Goal: Obtain resource: Download file/media

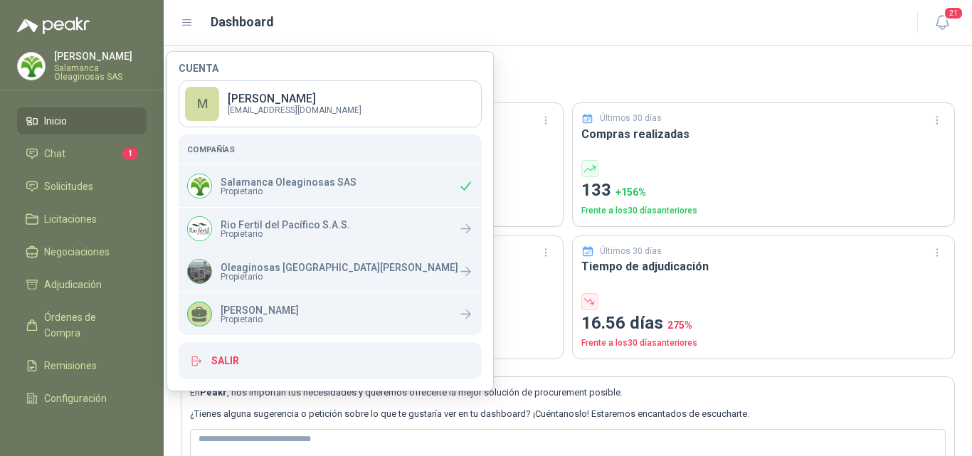
click at [82, 56] on p "[PERSON_NAME]" at bounding box center [100, 56] width 93 height 10
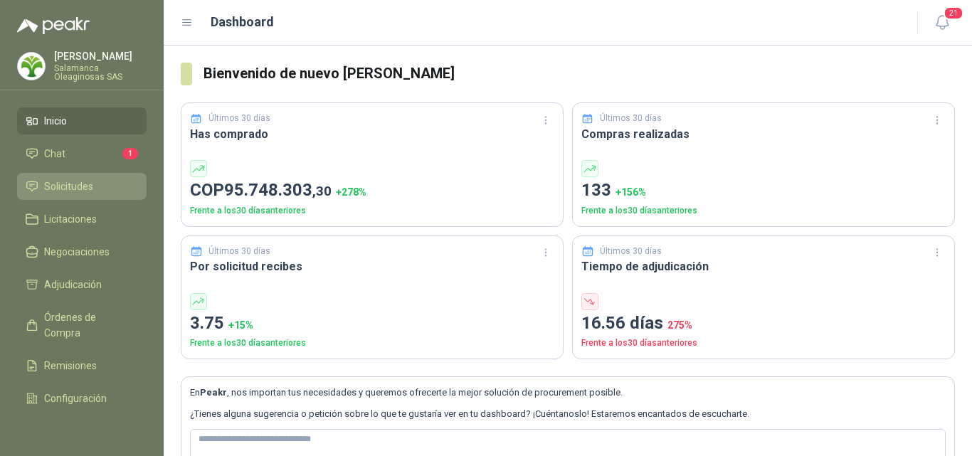
click at [97, 189] on li "Solicitudes" at bounding box center [82, 187] width 112 height 16
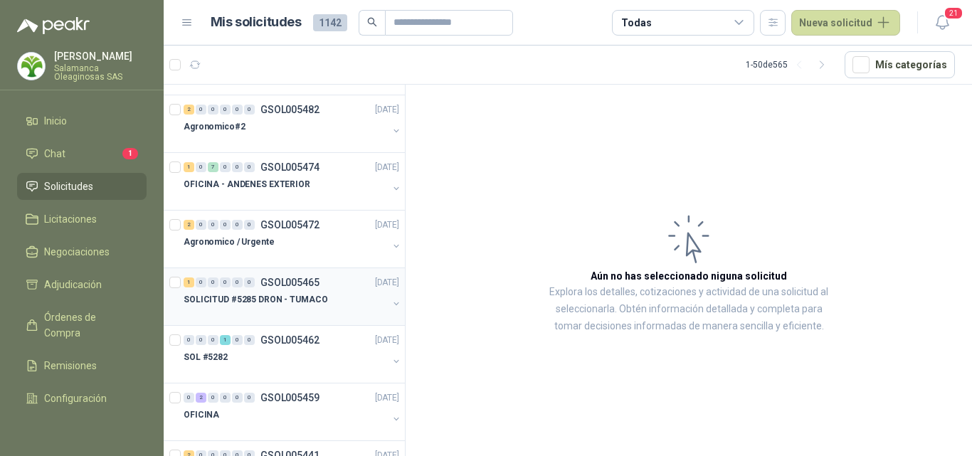
scroll to position [71, 0]
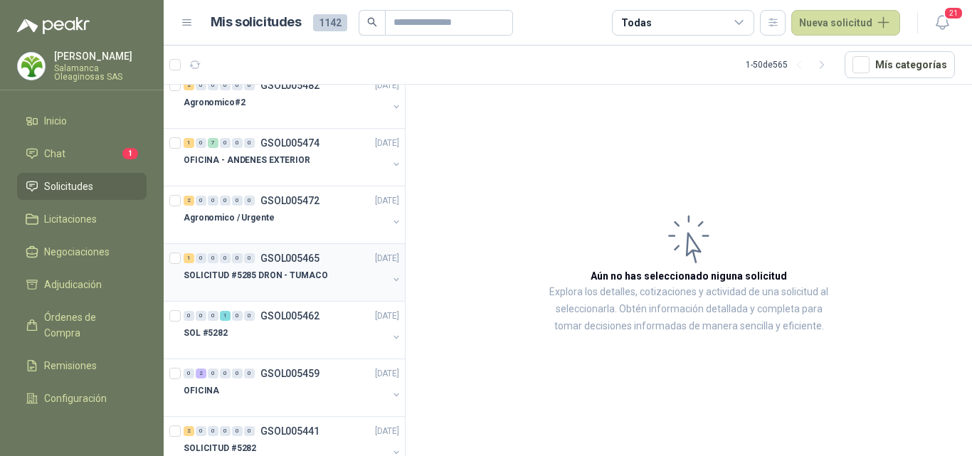
click at [304, 285] on div at bounding box center [286, 289] width 204 height 11
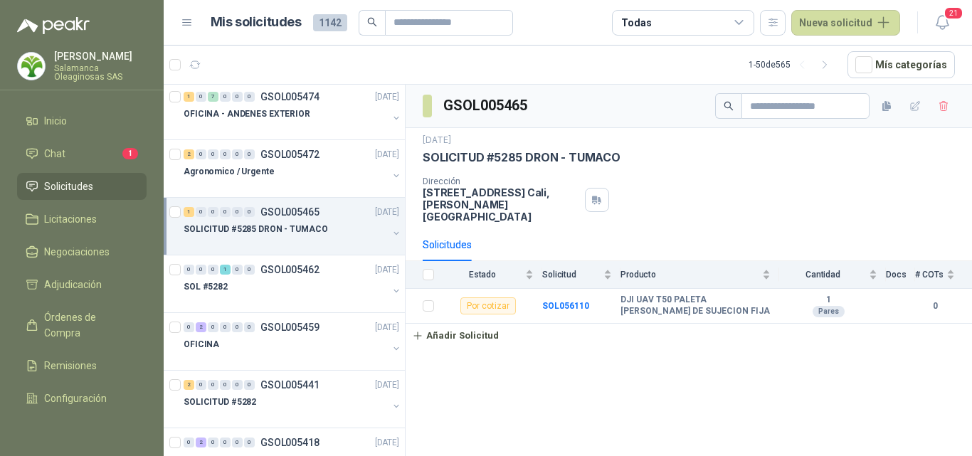
scroll to position [142, 0]
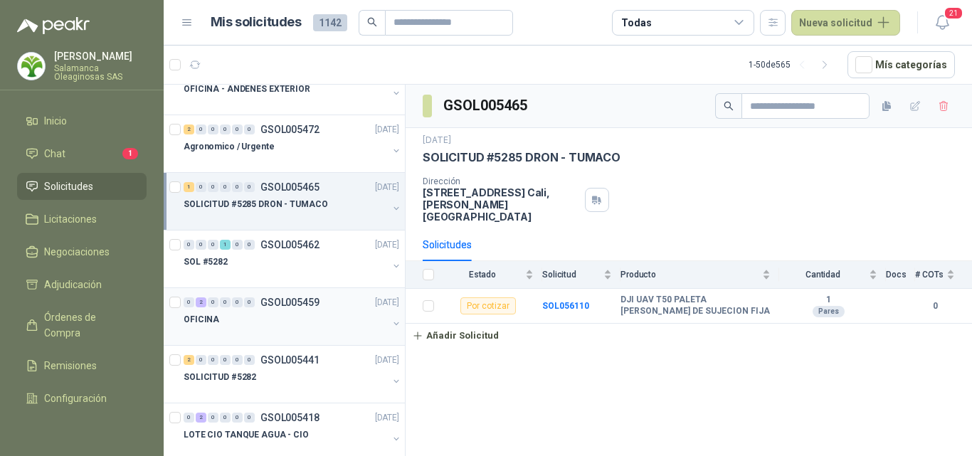
click at [293, 322] on div "OFICINA" at bounding box center [286, 319] width 204 height 17
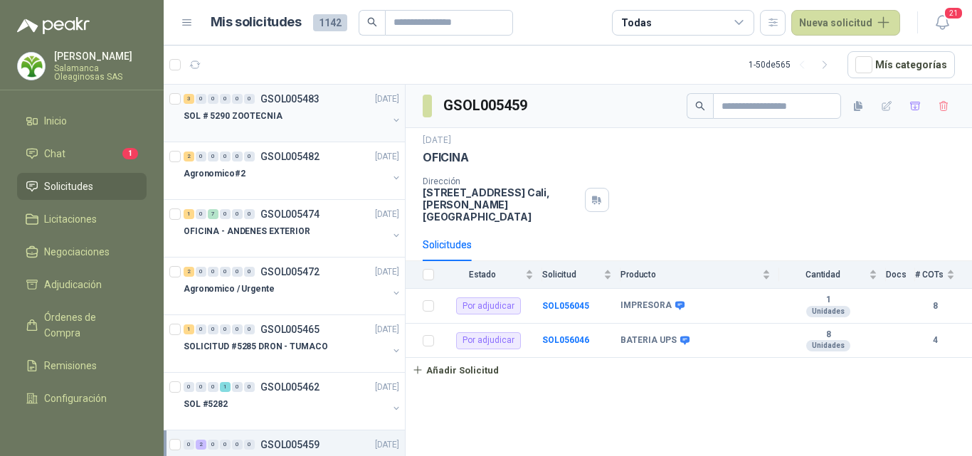
click at [279, 122] on div "SOL # 5290 ZOOTECNIA" at bounding box center [286, 115] width 204 height 17
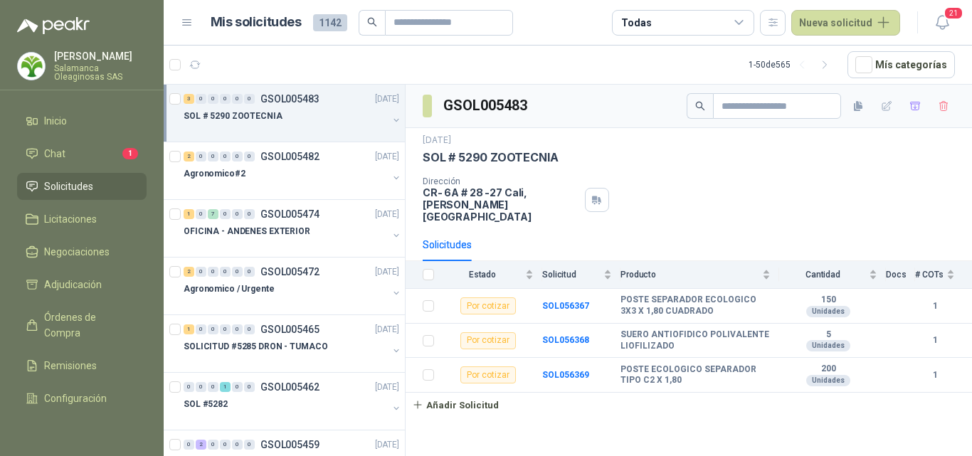
click at [515, 247] on div "Solicitudes" at bounding box center [689, 244] width 532 height 33
click at [286, 132] on div at bounding box center [286, 130] width 204 height 11
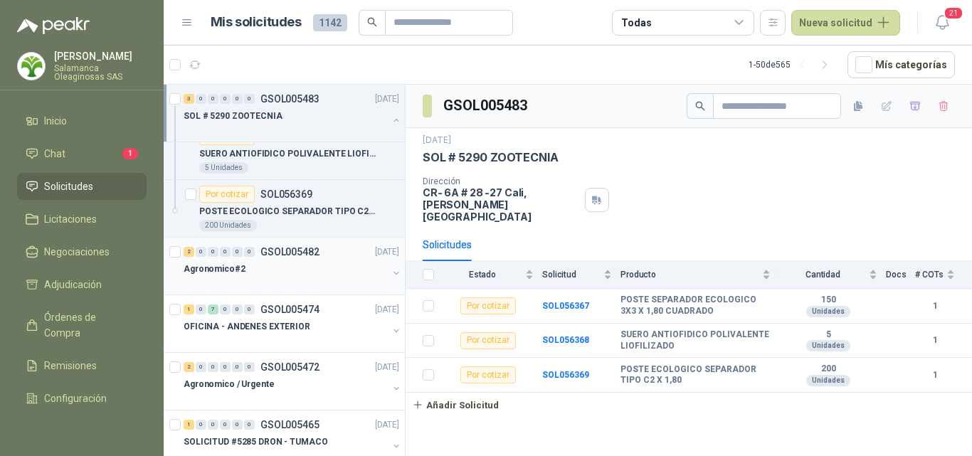
scroll to position [142, 0]
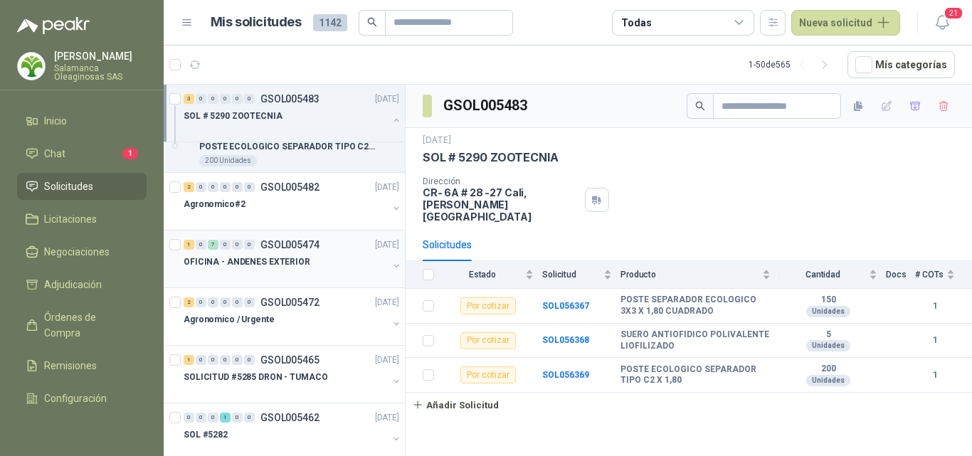
click at [288, 266] on p "OFICINA - ANDENES EXTERIOR" at bounding box center [247, 263] width 127 height 14
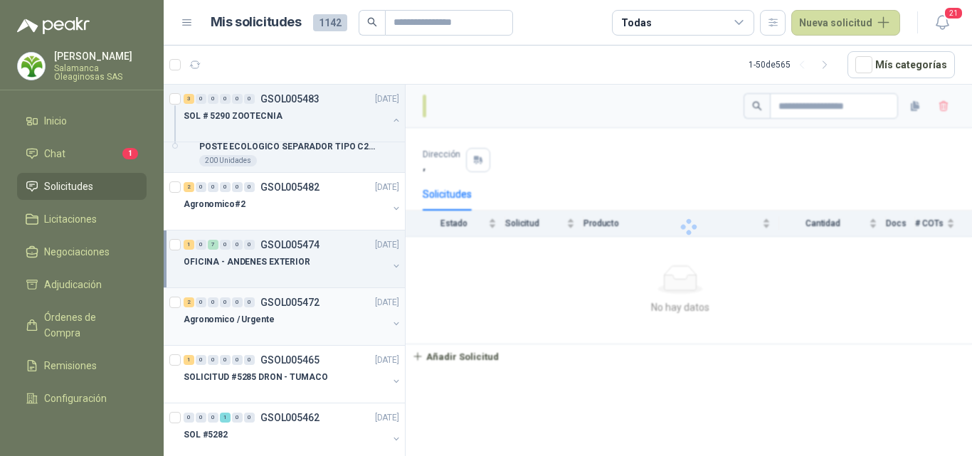
click at [296, 334] on div at bounding box center [286, 333] width 204 height 11
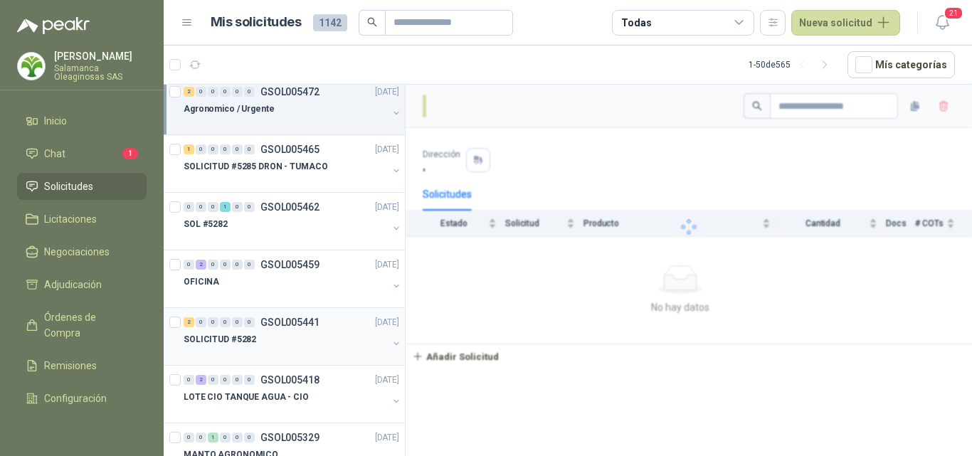
scroll to position [356, 0]
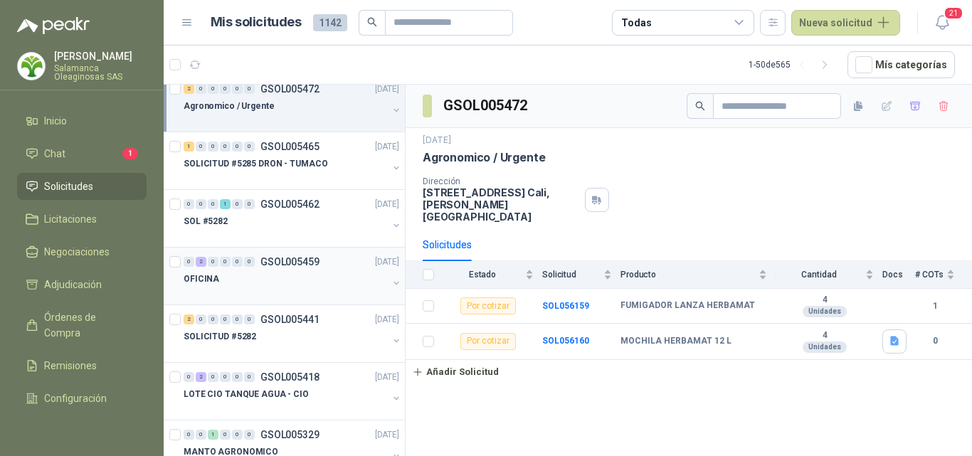
click at [312, 286] on div "OFICINA" at bounding box center [286, 278] width 204 height 17
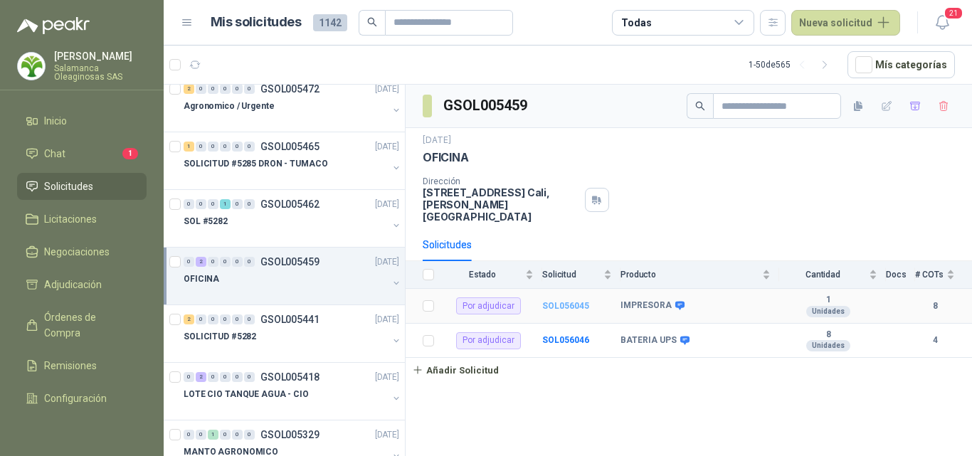
click at [565, 301] on b "SOL056045" at bounding box center [565, 306] width 47 height 10
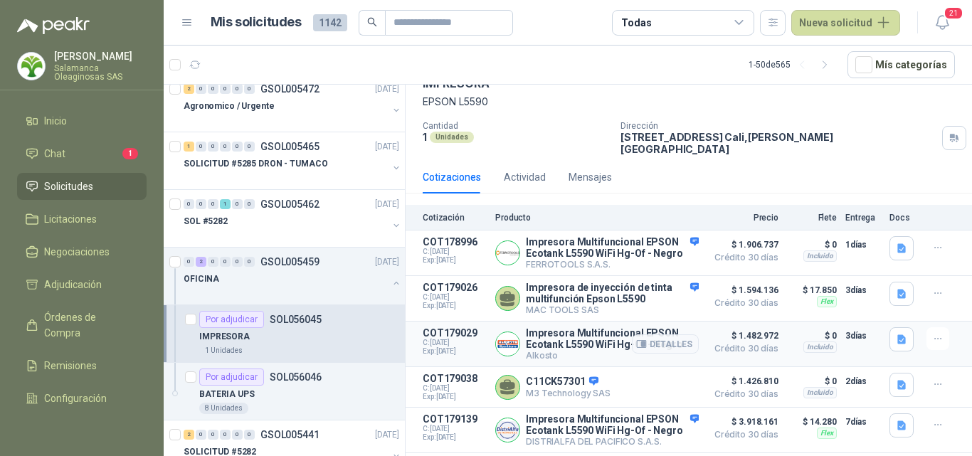
scroll to position [142, 0]
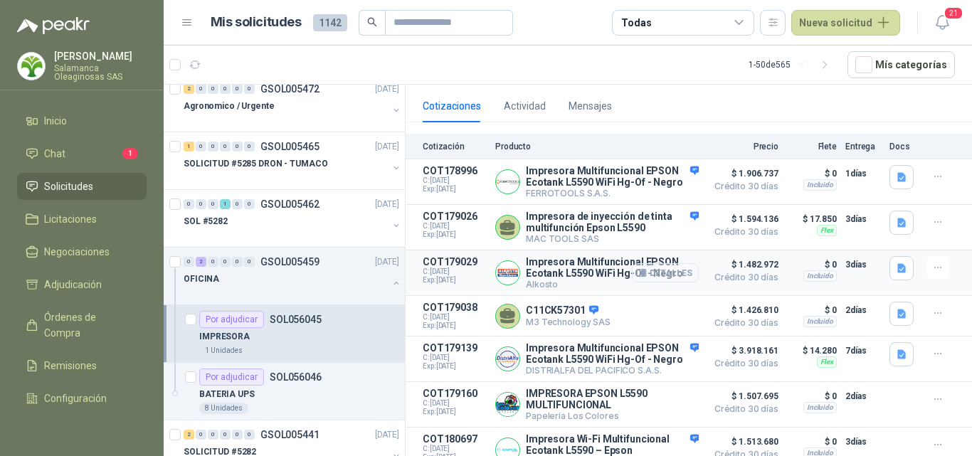
click at [684, 274] on button "Detalles" at bounding box center [665, 272] width 67 height 19
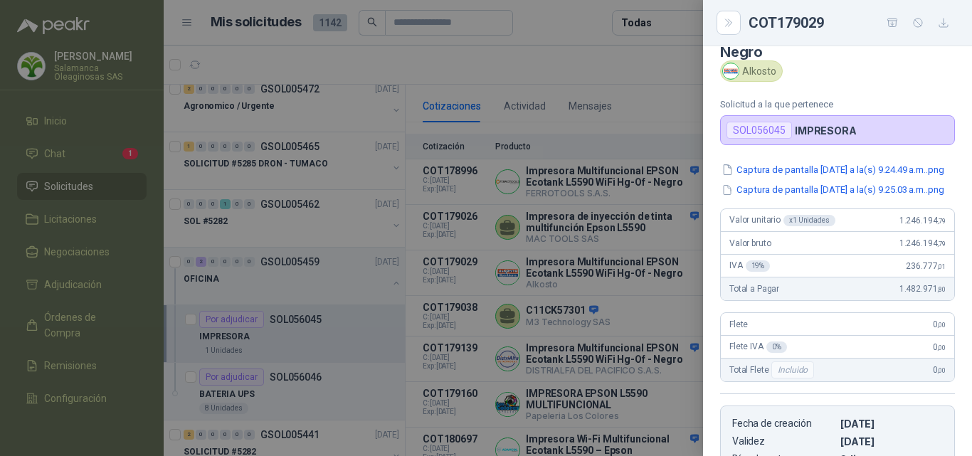
scroll to position [42, 0]
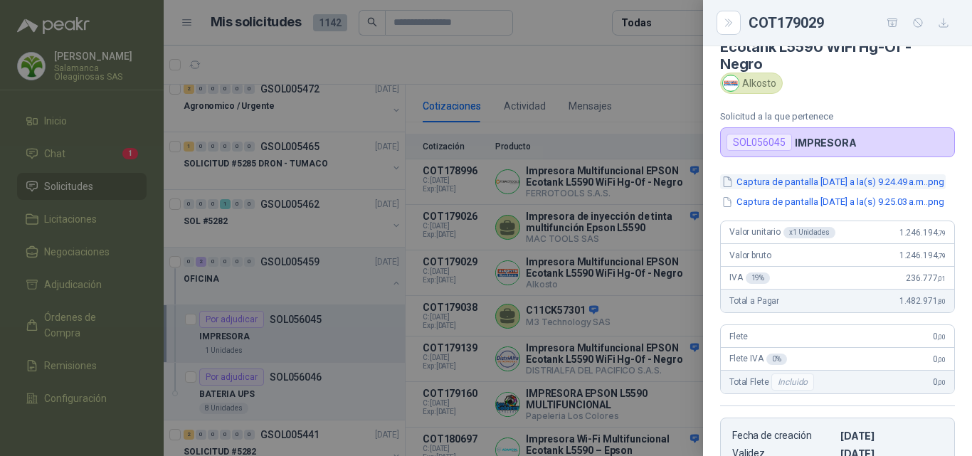
click at [825, 188] on button "Captura de pantalla 2025-09-16 a la(s) 9.24.49 a.m..png" at bounding box center [833, 181] width 226 height 15
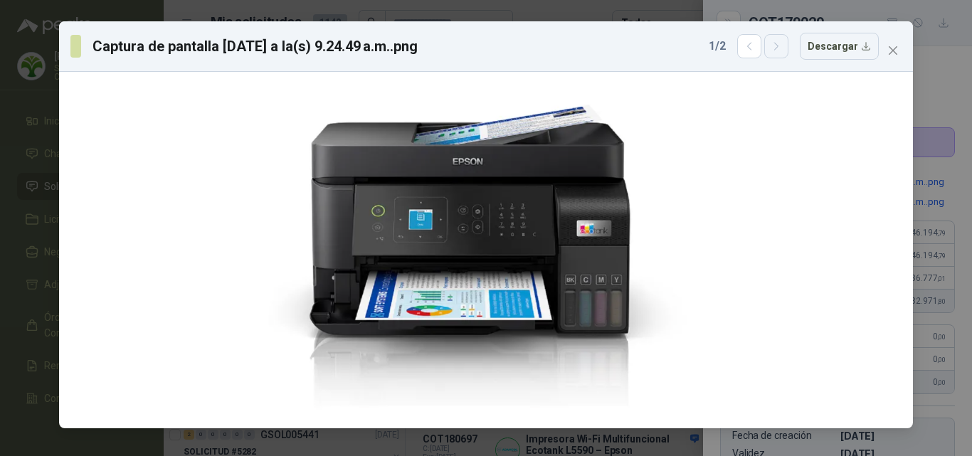
click at [772, 44] on button "button" at bounding box center [776, 46] width 24 height 24
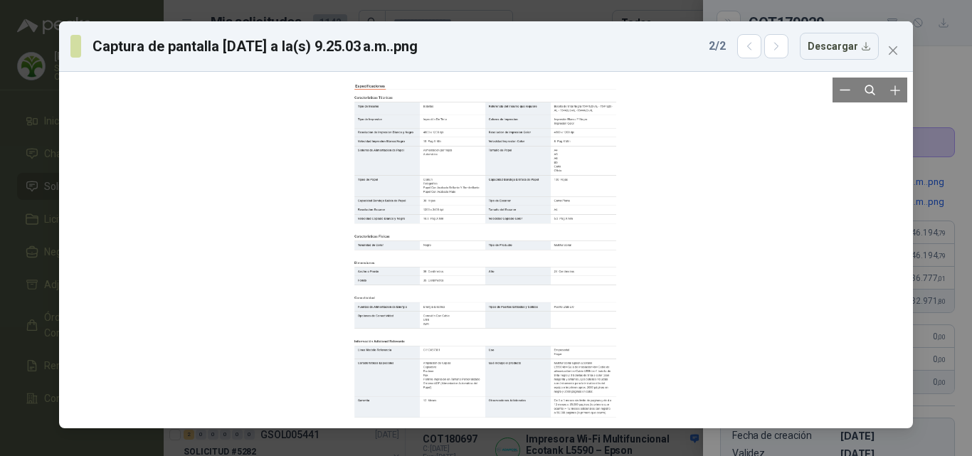
click at [437, 273] on div at bounding box center [485, 250] width 283 height 345
click at [890, 101] on button "Zoom in" at bounding box center [895, 90] width 25 height 25
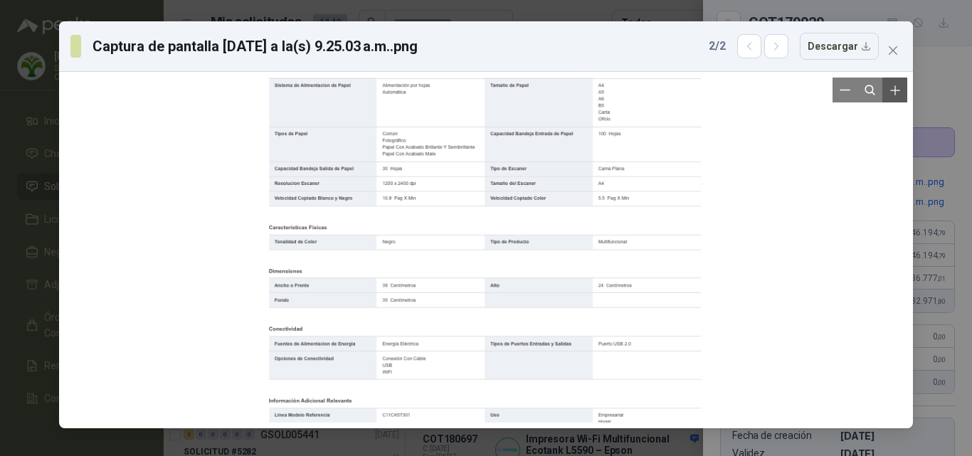
click at [893, 100] on button "Zoom in" at bounding box center [895, 90] width 25 height 25
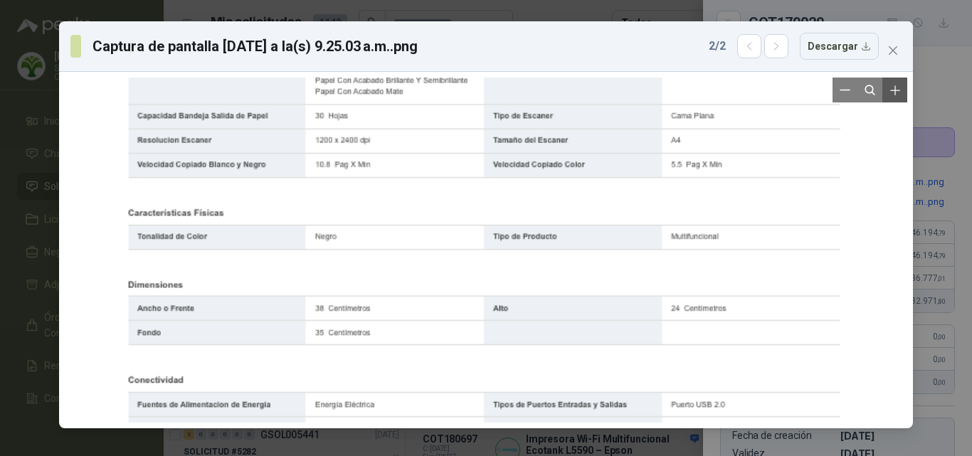
click at [893, 100] on button "Zoom in" at bounding box center [895, 90] width 25 height 25
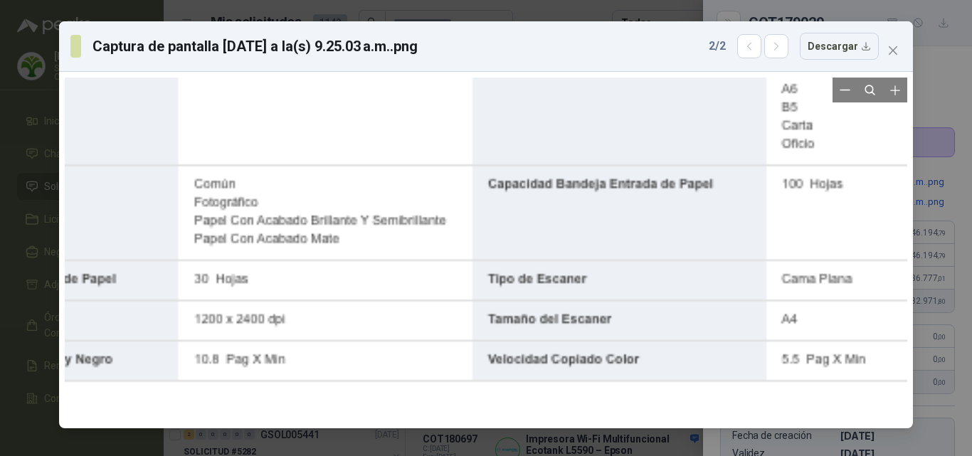
drag, startPoint x: 449, startPoint y: 165, endPoint x: 439, endPoint y: 420, distance: 255.0
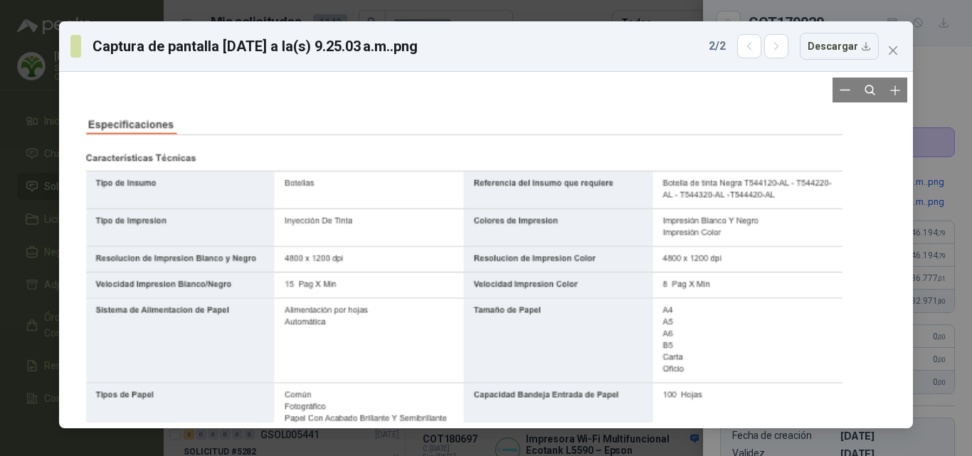
drag, startPoint x: 421, startPoint y: 117, endPoint x: 401, endPoint y: 277, distance: 160.7
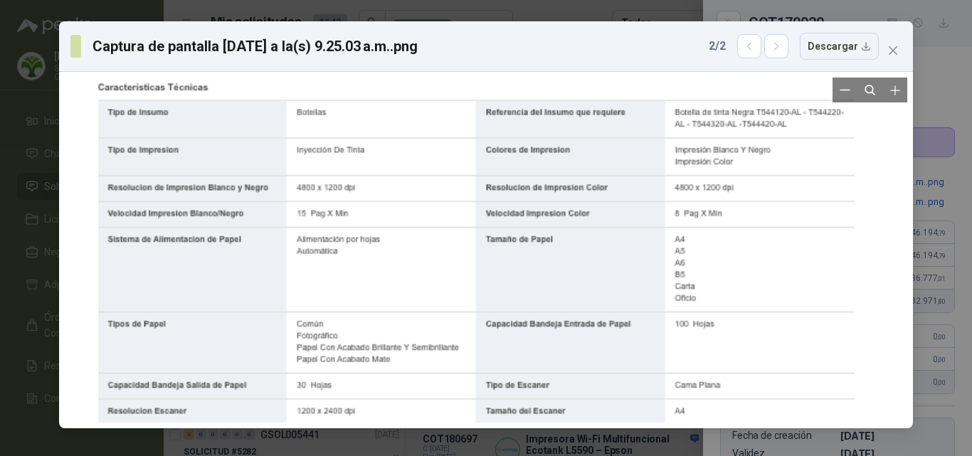
drag, startPoint x: 543, startPoint y: 375, endPoint x: 534, endPoint y: 310, distance: 66.1
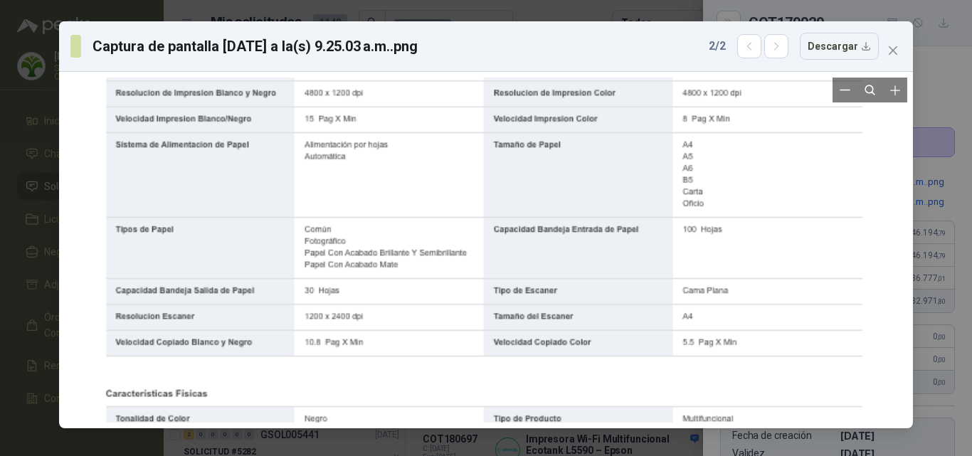
drag, startPoint x: 535, startPoint y: 405, endPoint x: 535, endPoint y: 267, distance: 138.1
click at [535, 267] on div at bounding box center [486, 434] width 819 height 998
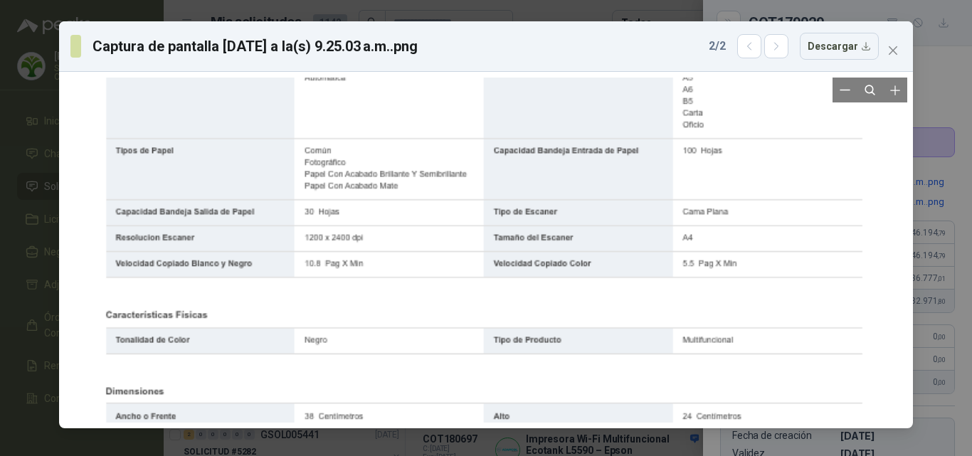
drag, startPoint x: 537, startPoint y: 360, endPoint x: 559, endPoint y: 236, distance: 125.9
click at [559, 238] on div at bounding box center [486, 355] width 819 height 998
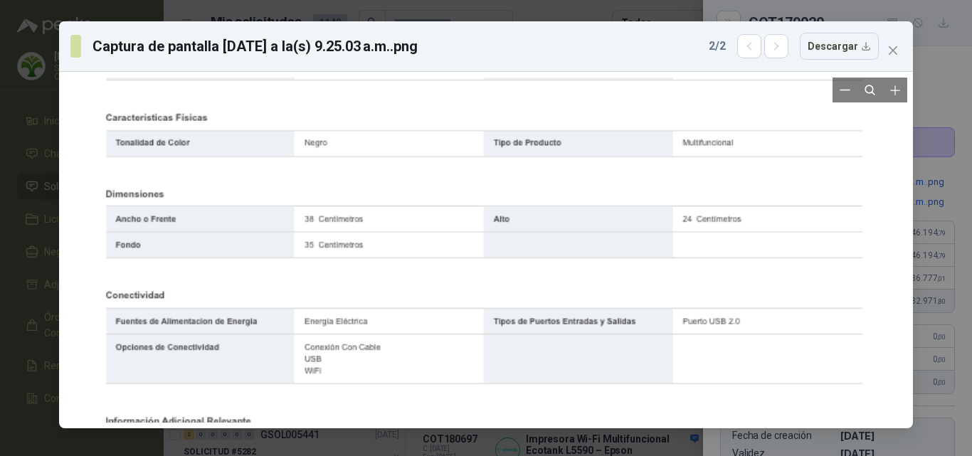
drag, startPoint x: 559, startPoint y: 340, endPoint x: 560, endPoint y: 273, distance: 66.2
click at [560, 273] on div at bounding box center [486, 157] width 819 height 998
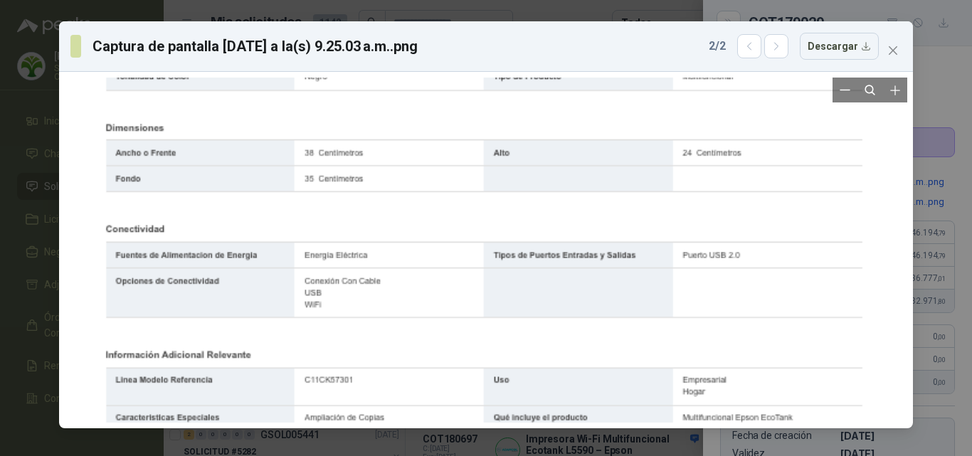
drag, startPoint x: 584, startPoint y: 373, endPoint x: 587, endPoint y: 298, distance: 74.8
click at [586, 300] on div at bounding box center [486, 91] width 819 height 998
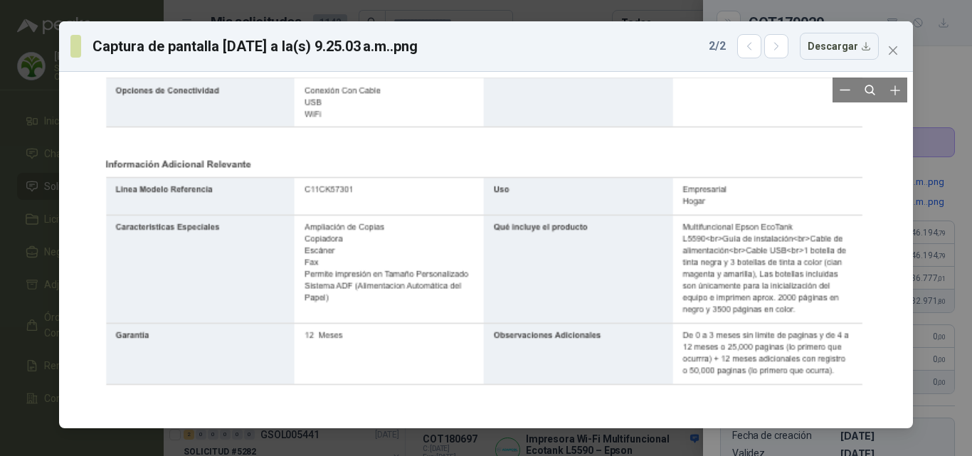
drag, startPoint x: 594, startPoint y: 351, endPoint x: 594, endPoint y: 285, distance: 65.5
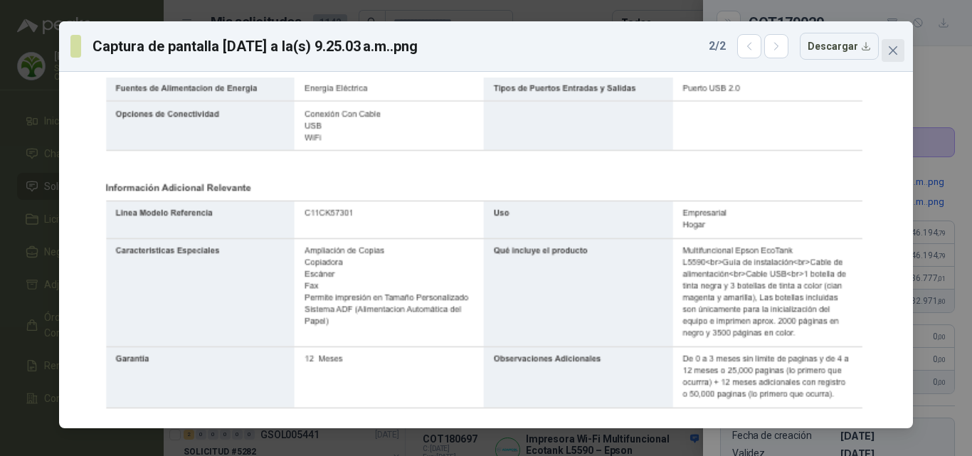
click at [904, 49] on span "Close" at bounding box center [893, 50] width 23 height 11
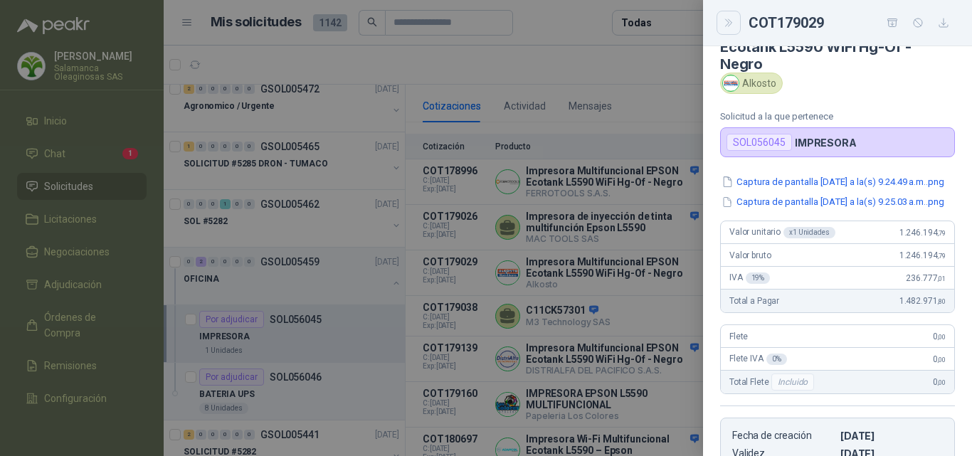
click at [730, 26] on icon "Close" at bounding box center [729, 23] width 12 height 12
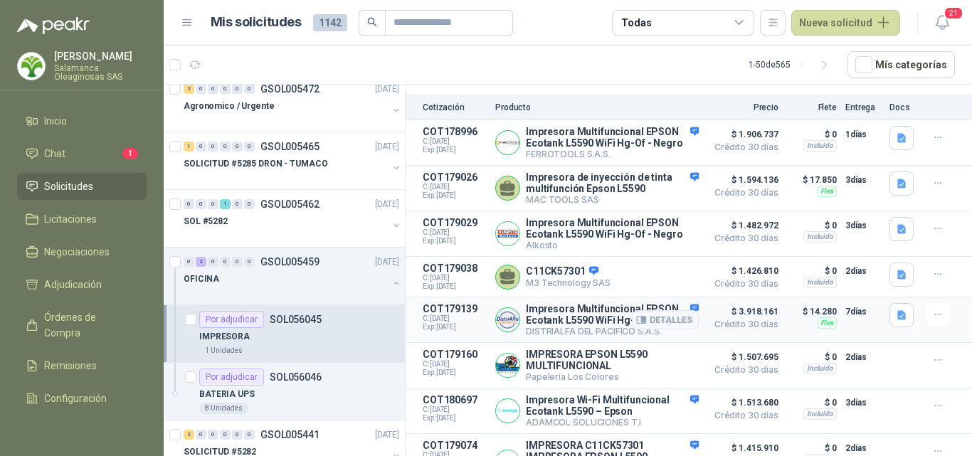
scroll to position [214, 0]
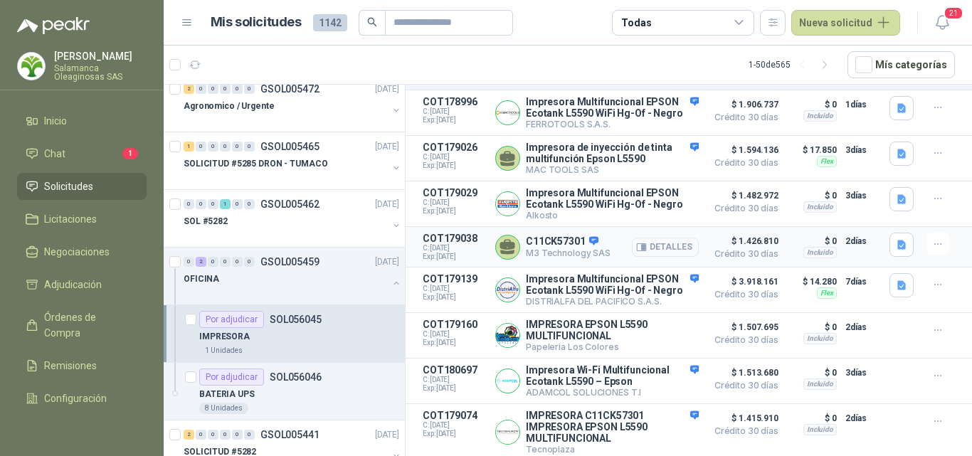
click at [668, 257] on button "Detalles" at bounding box center [665, 247] width 67 height 19
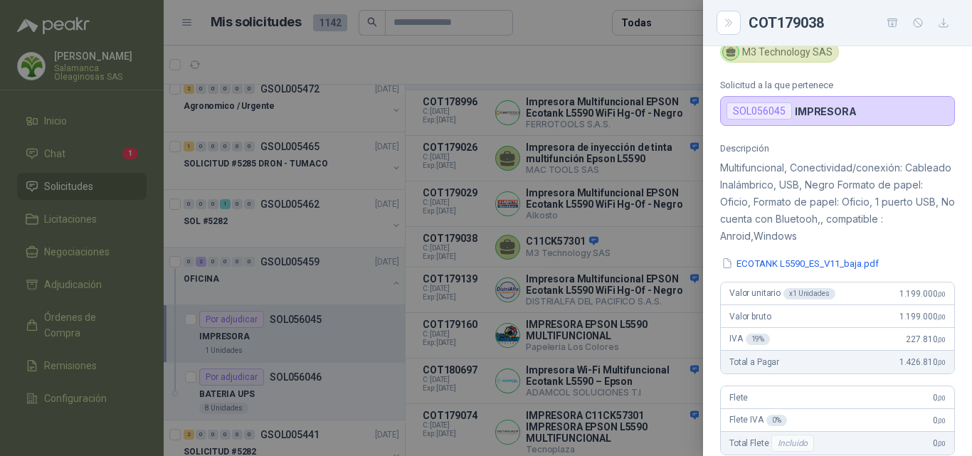
scroll to position [0, 0]
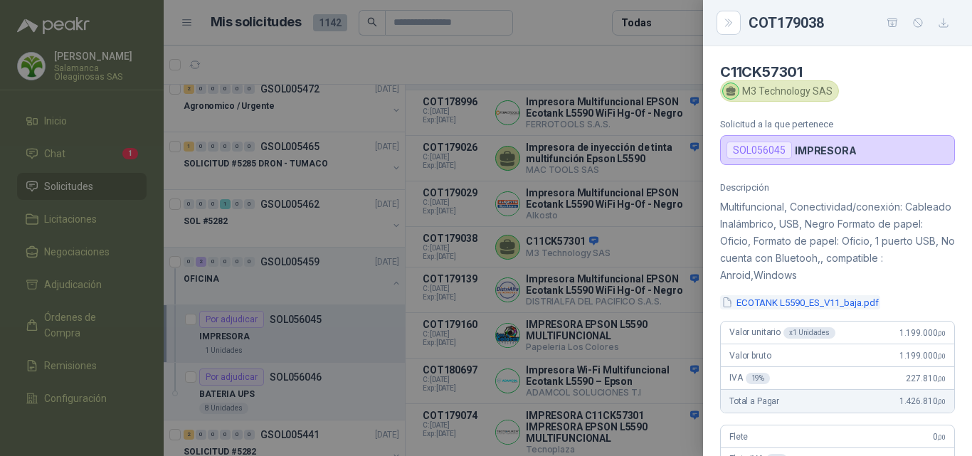
click at [838, 301] on button "ECOTANK L5590_ES_V11_baja.pdf" at bounding box center [800, 302] width 160 height 15
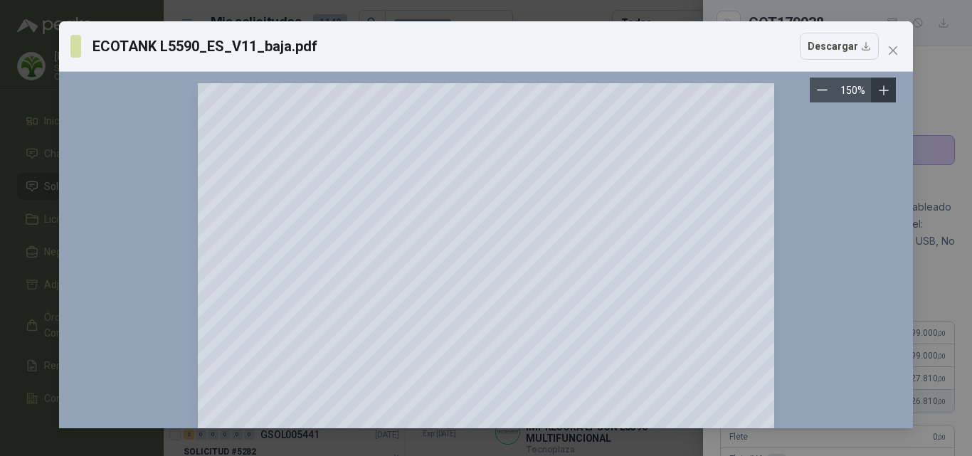
click at [883, 92] on icon "Zoom in" at bounding box center [884, 90] width 14 height 14
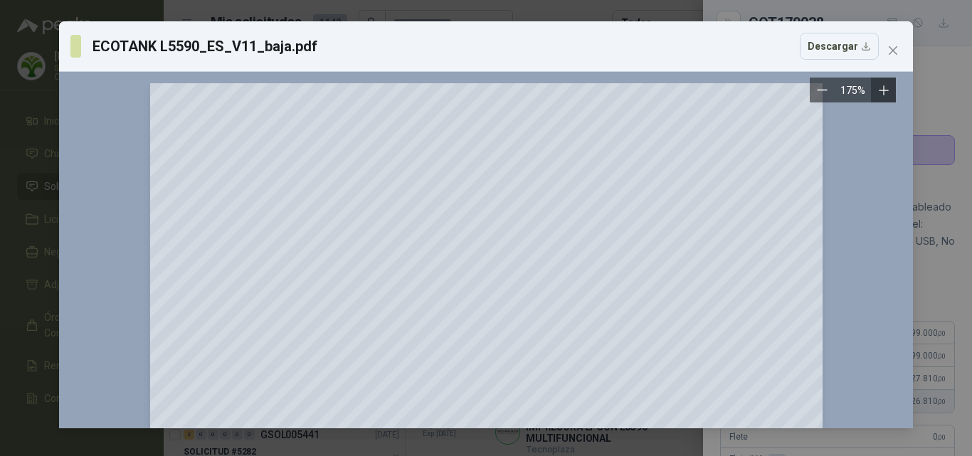
click at [882, 94] on icon "Zoom in" at bounding box center [884, 90] width 14 height 14
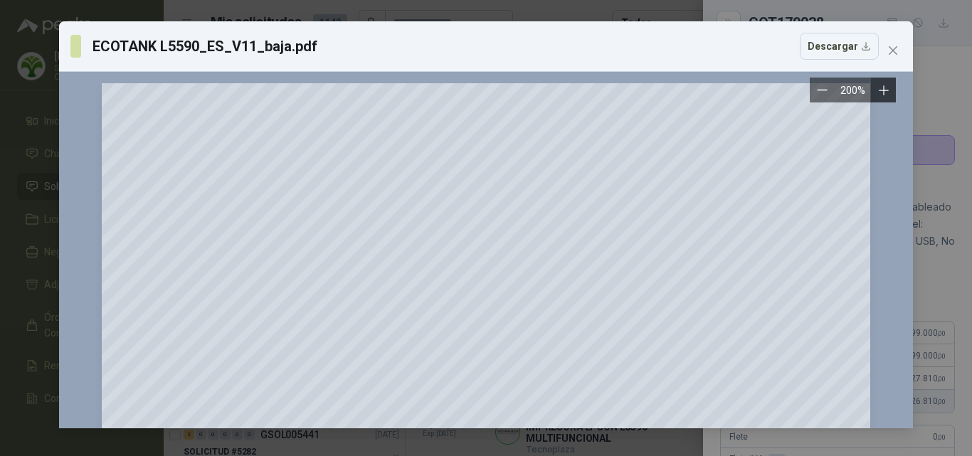
click at [882, 94] on icon "Zoom in" at bounding box center [884, 90] width 14 height 14
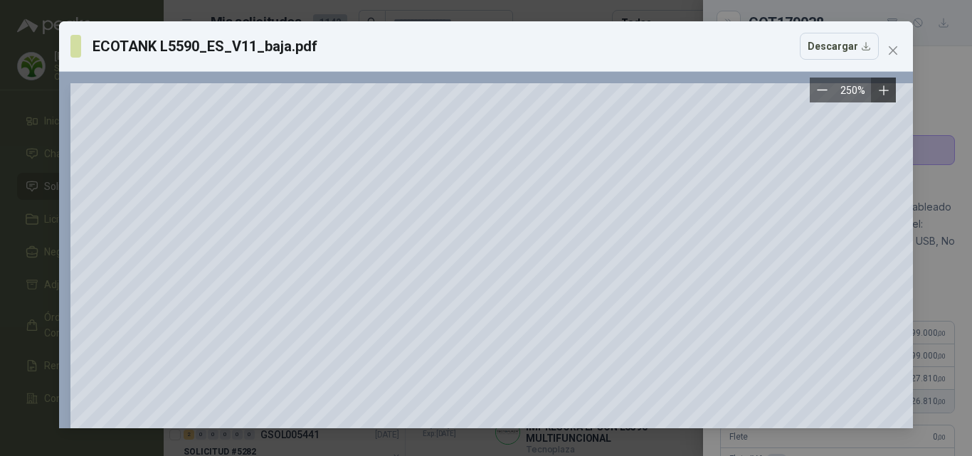
click at [882, 94] on icon "Zoom in" at bounding box center [884, 90] width 14 height 14
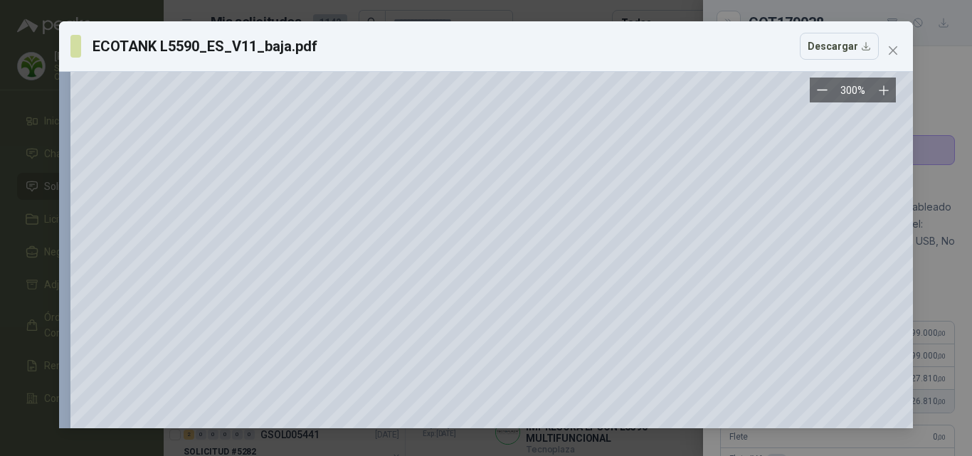
scroll to position [783, 0]
click at [898, 47] on icon "close" at bounding box center [893, 50] width 11 height 11
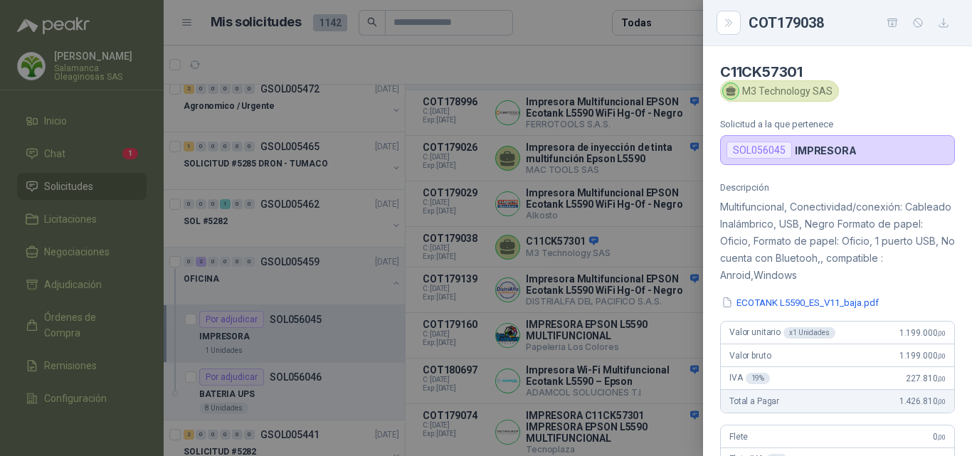
click at [617, 269] on div at bounding box center [486, 228] width 972 height 456
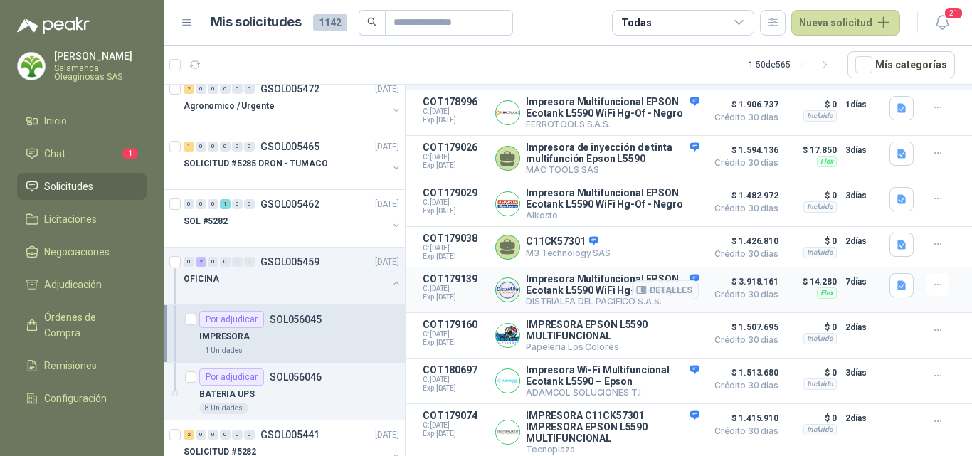
scroll to position [237, 0]
click at [663, 431] on button "Detalles" at bounding box center [665, 432] width 67 height 19
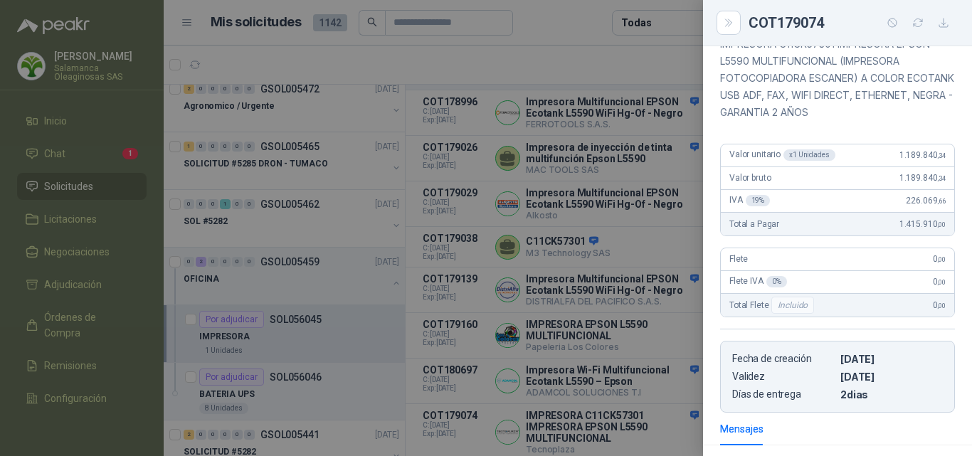
scroll to position [0, 0]
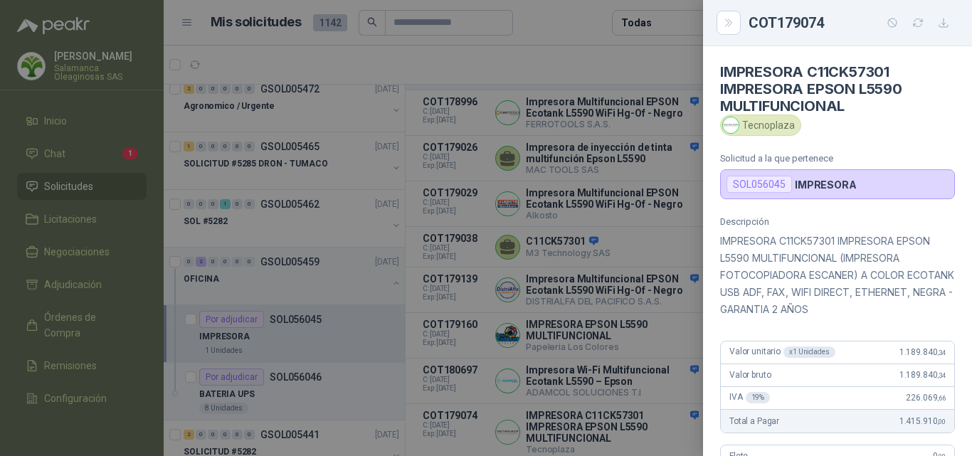
click at [561, 319] on div at bounding box center [486, 228] width 972 height 456
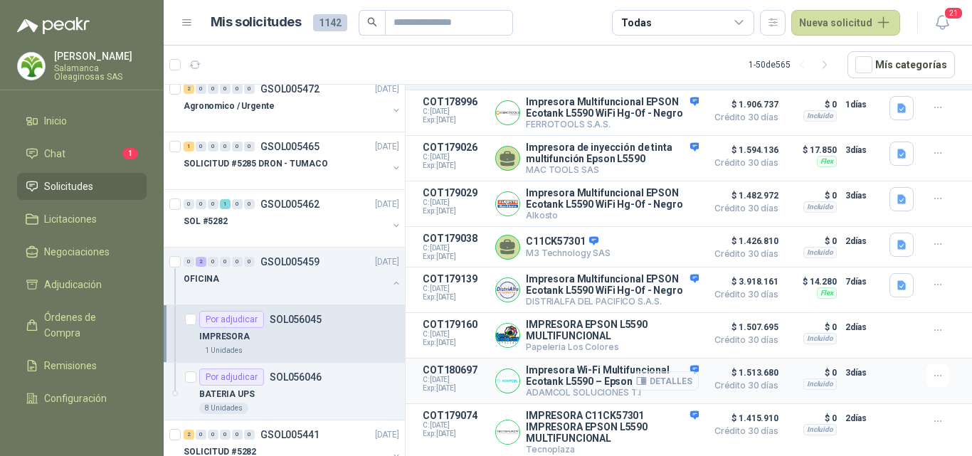
click at [651, 377] on button "Detalles" at bounding box center [665, 381] width 67 height 19
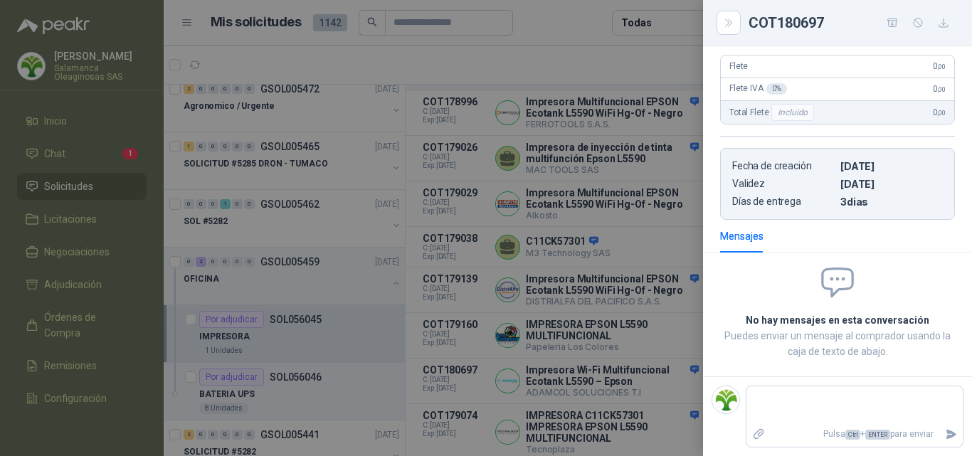
scroll to position [0, 0]
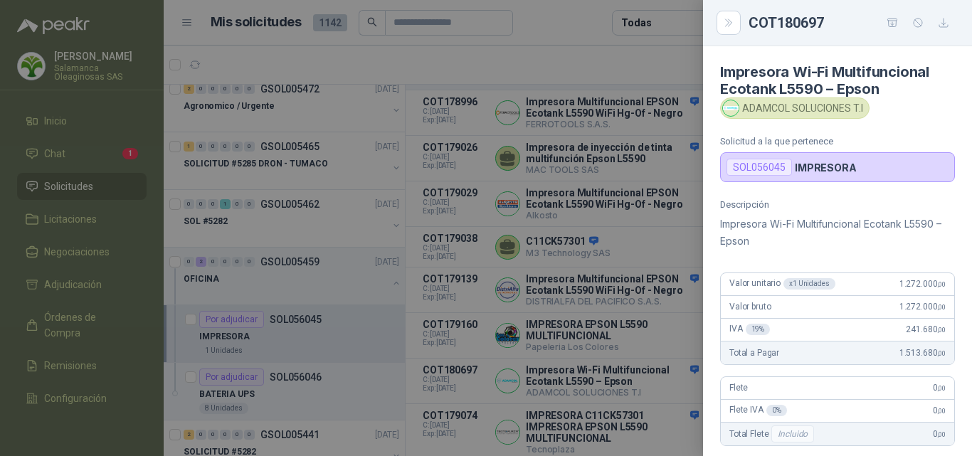
click at [641, 345] on div at bounding box center [486, 228] width 972 height 456
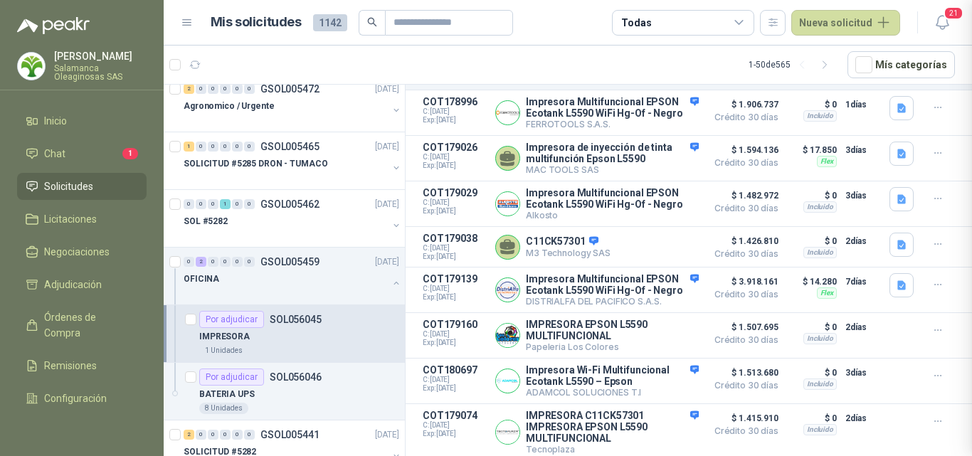
scroll to position [322, 0]
click at [678, 326] on button "Detalles" at bounding box center [665, 335] width 67 height 19
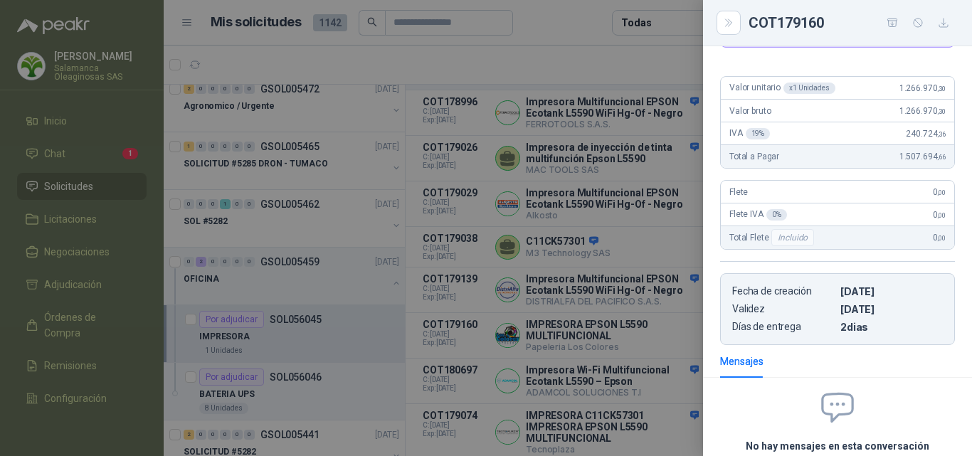
scroll to position [0, 0]
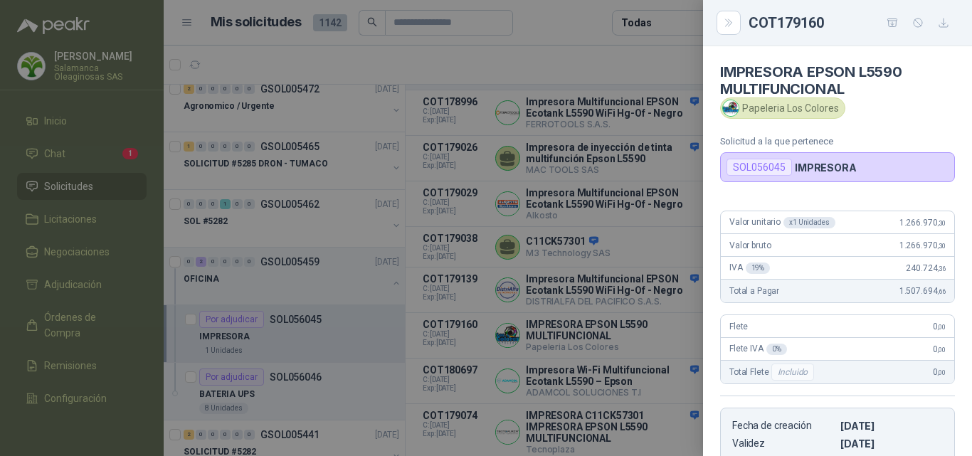
click at [675, 330] on div at bounding box center [486, 228] width 972 height 456
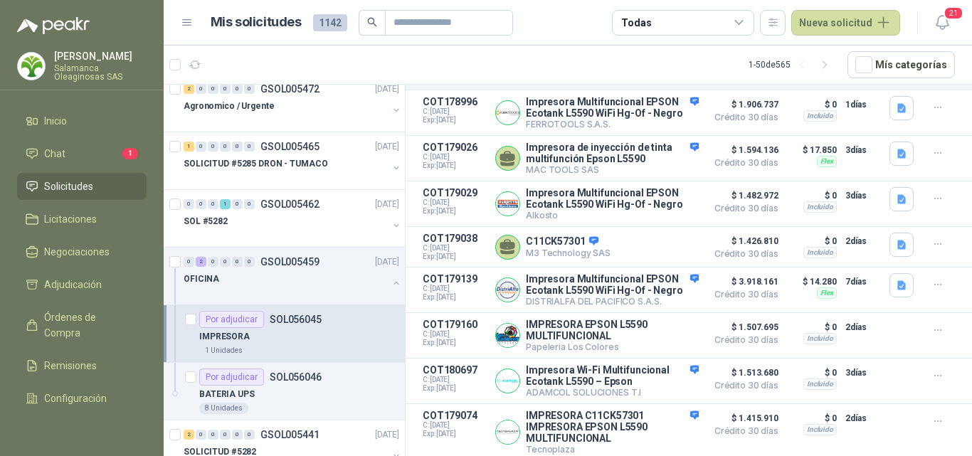
click at [0, 0] on button "Detalles" at bounding box center [0, 0] width 0 height 0
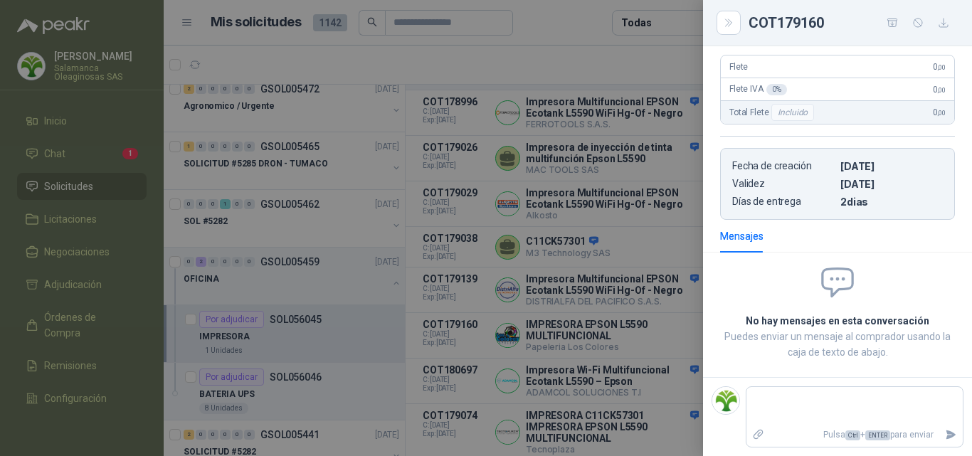
scroll to position [0, 0]
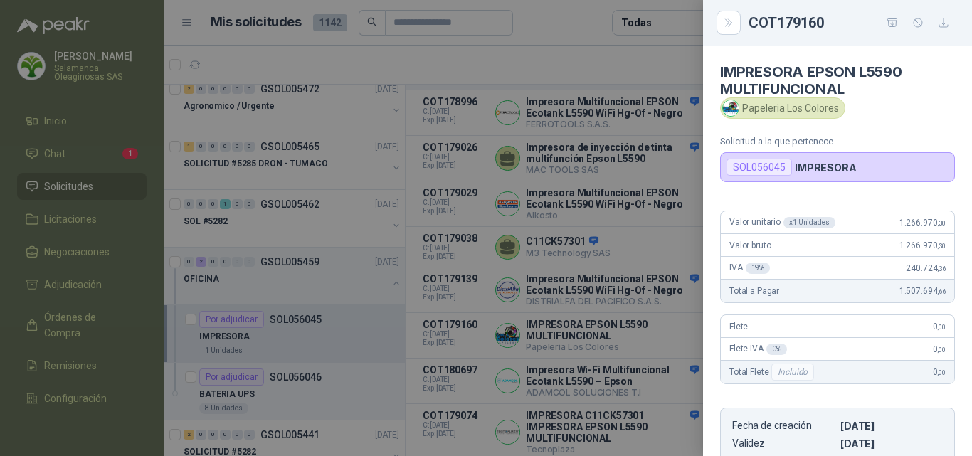
click at [680, 299] on div at bounding box center [486, 228] width 972 height 456
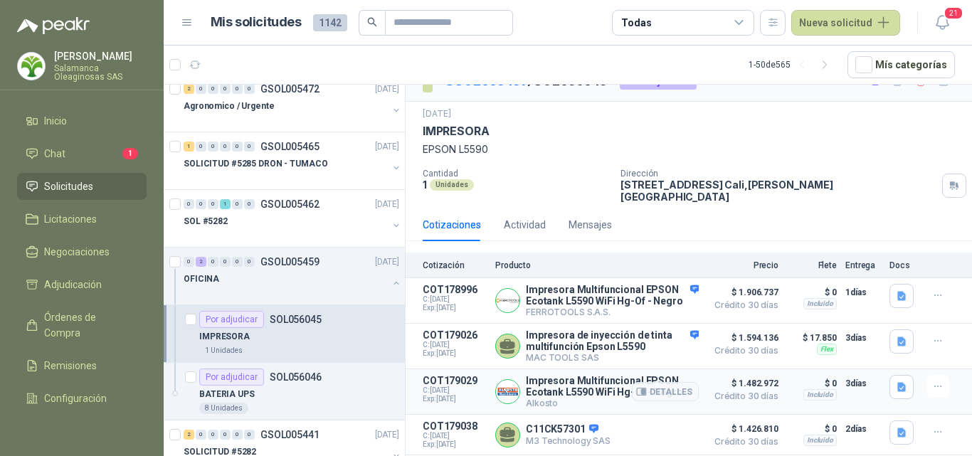
scroll to position [95, 0]
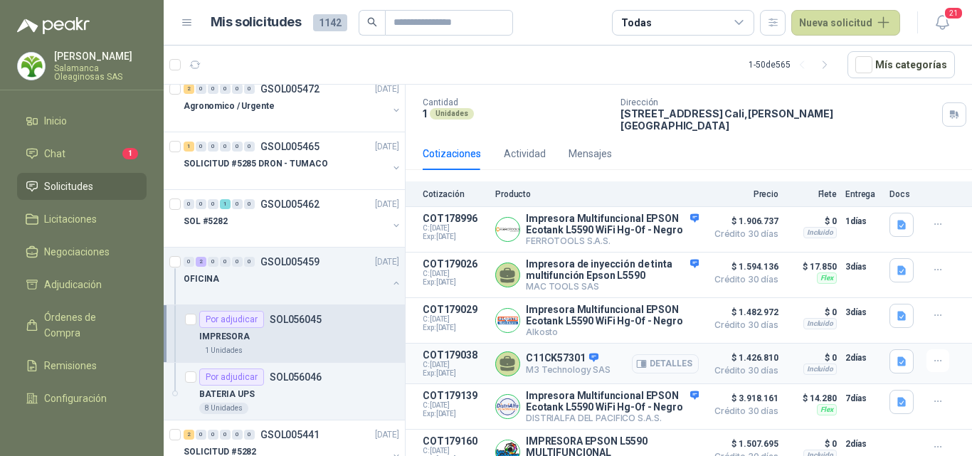
click at [663, 369] on button "Detalles" at bounding box center [665, 363] width 67 height 19
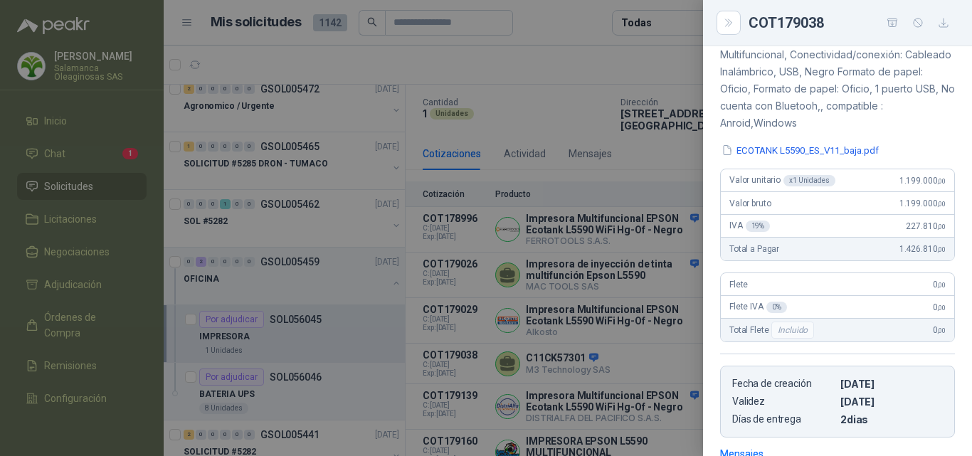
scroll to position [0, 0]
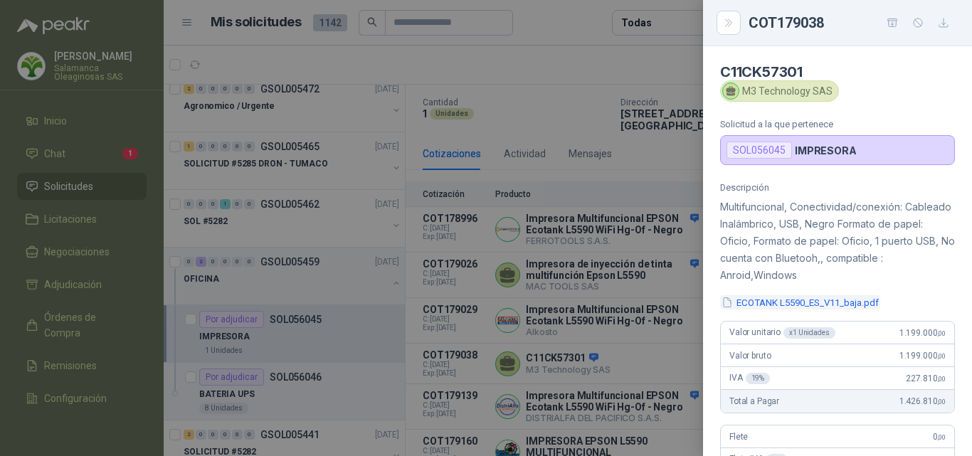
click at [821, 303] on button "ECOTANK L5590_ES_V11_baja.pdf" at bounding box center [800, 302] width 160 height 15
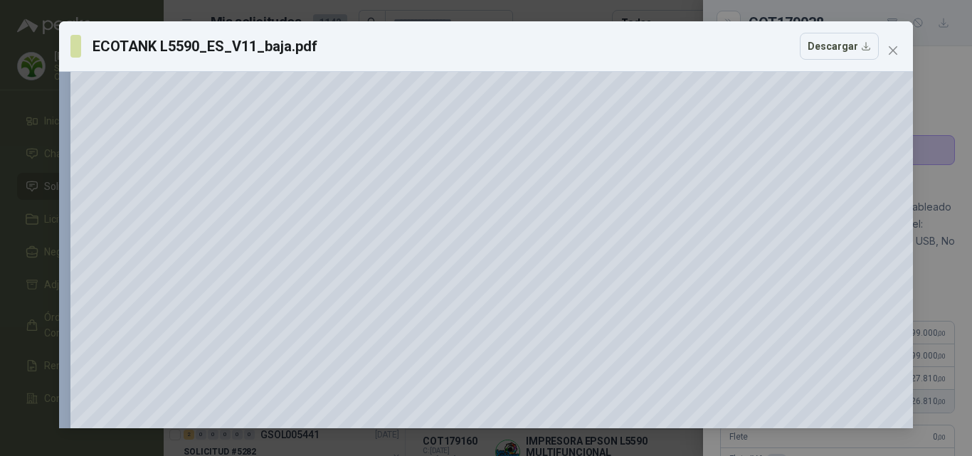
scroll to position [214, 0]
click at [897, 53] on icon "close" at bounding box center [893, 50] width 9 height 9
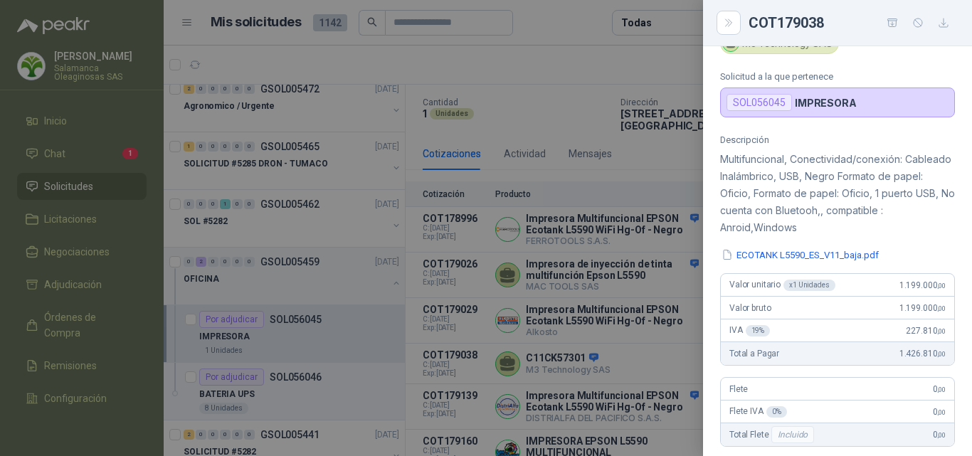
scroll to position [71, 0]
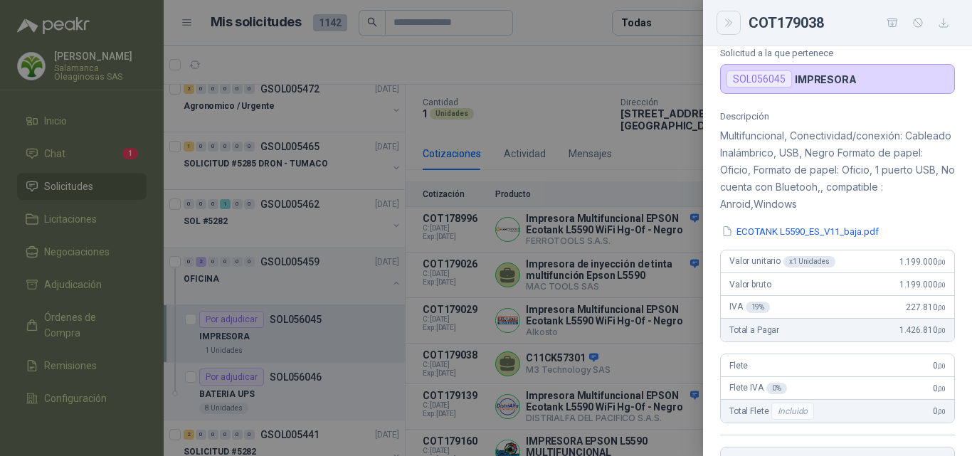
click at [726, 28] on icon "Close" at bounding box center [729, 23] width 12 height 12
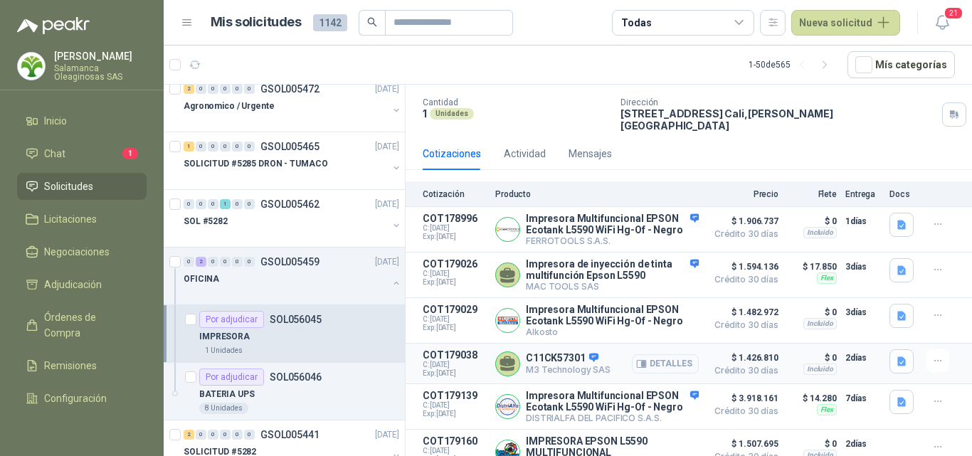
click at [660, 373] on button "Detalles" at bounding box center [665, 363] width 67 height 19
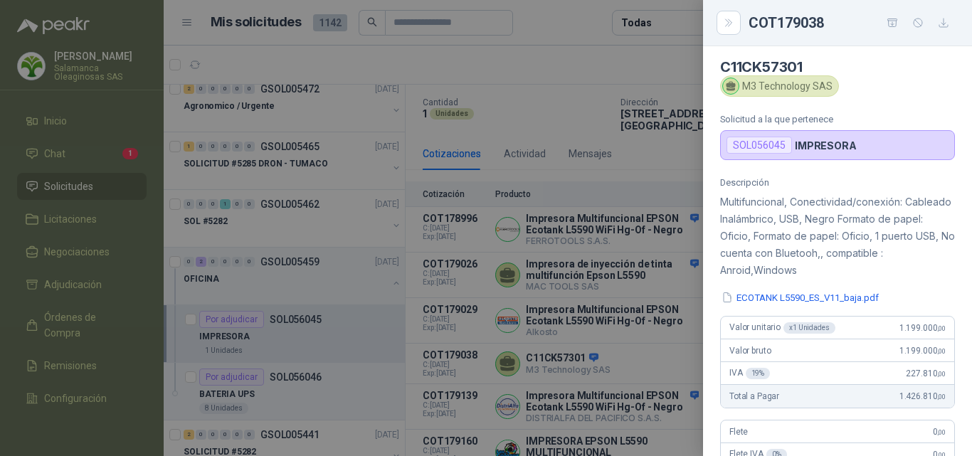
scroll to position [0, 0]
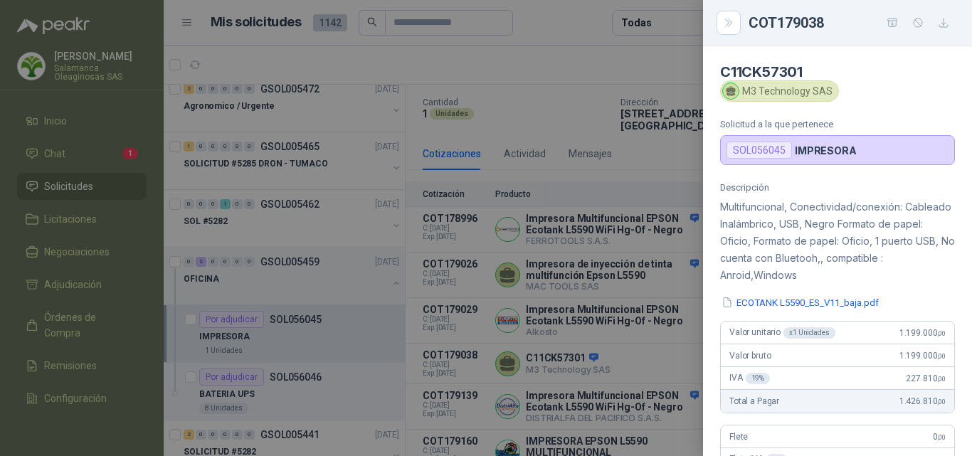
click at [577, 337] on div at bounding box center [486, 228] width 972 height 456
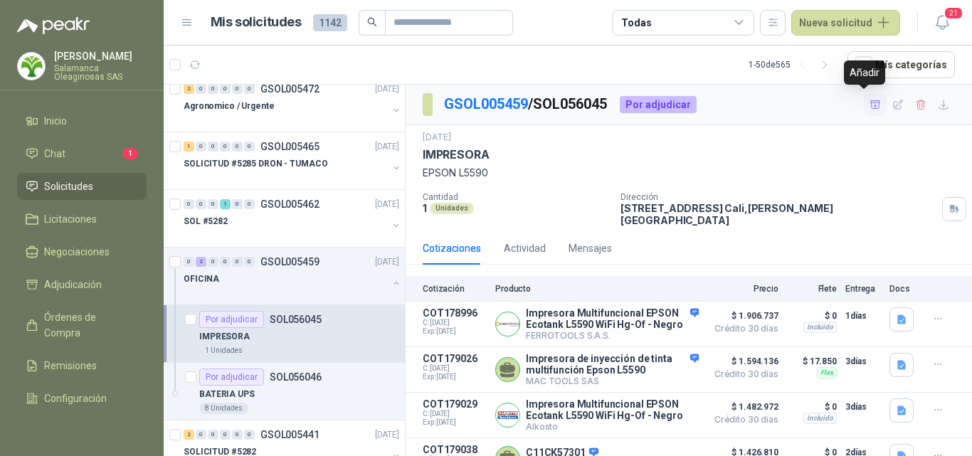
click at [870, 108] on icon "button" at bounding box center [875, 104] width 10 height 8
click at [283, 394] on div "BATERIA UPS" at bounding box center [299, 394] width 200 height 17
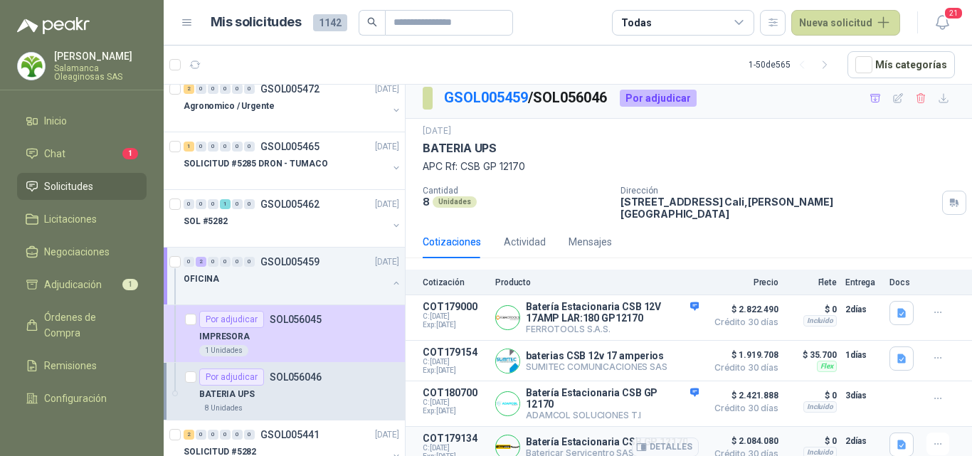
scroll to position [7, 0]
click at [679, 307] on button "Detalles" at bounding box center [665, 316] width 67 height 19
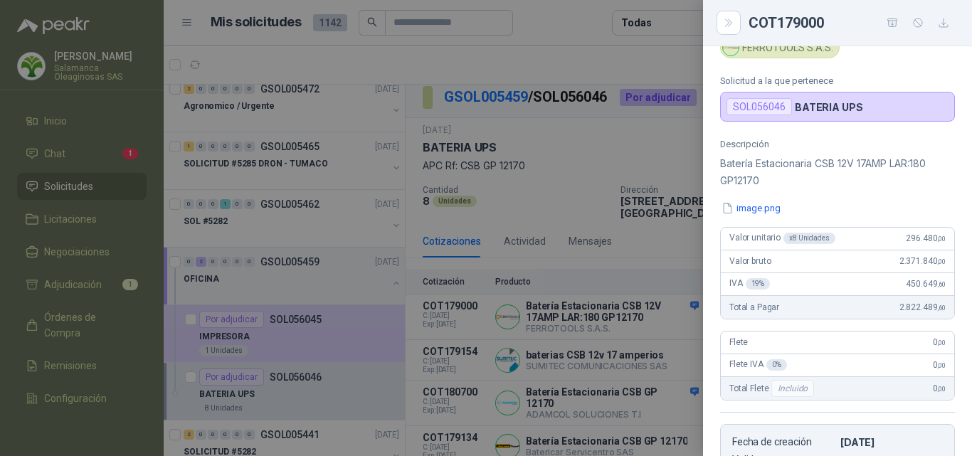
scroll to position [0, 0]
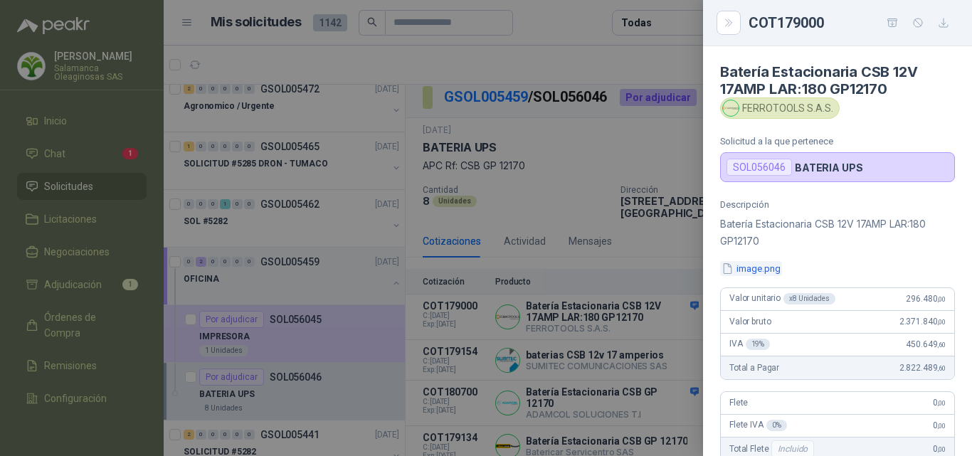
click at [764, 273] on button "image.png" at bounding box center [751, 268] width 62 height 15
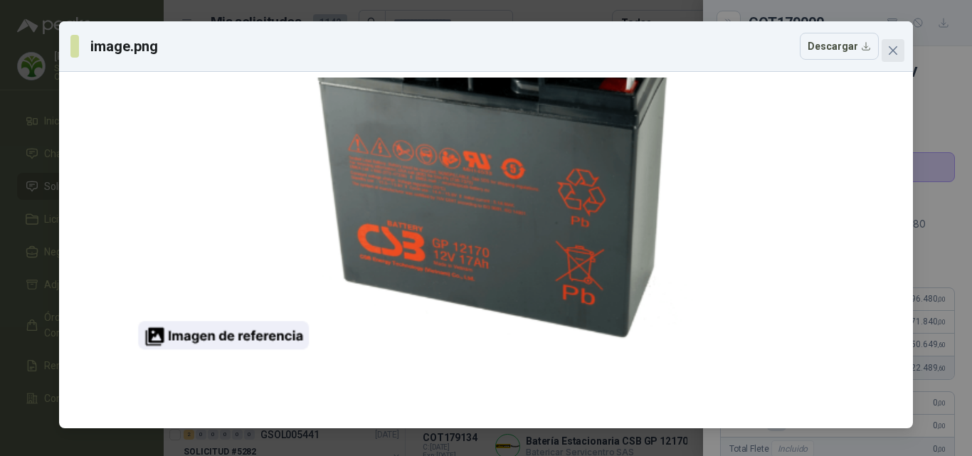
click at [892, 53] on icon "close" at bounding box center [893, 50] width 11 height 11
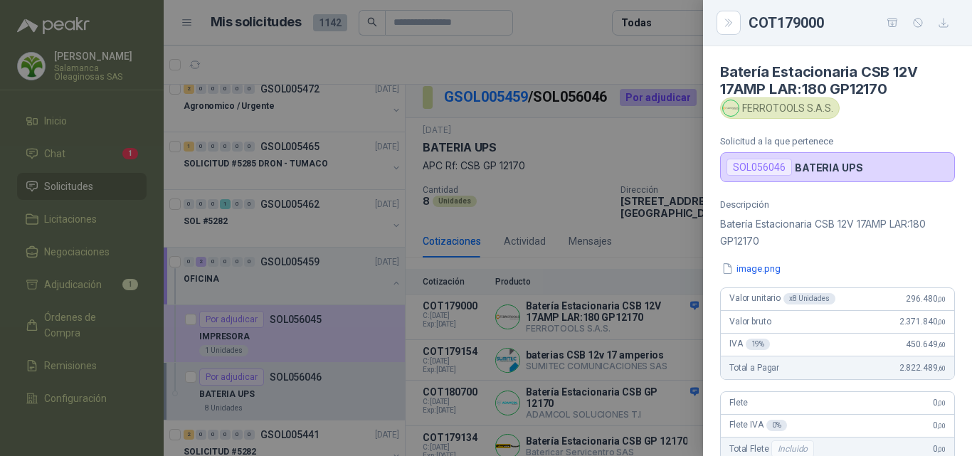
click at [646, 320] on div at bounding box center [486, 228] width 972 height 456
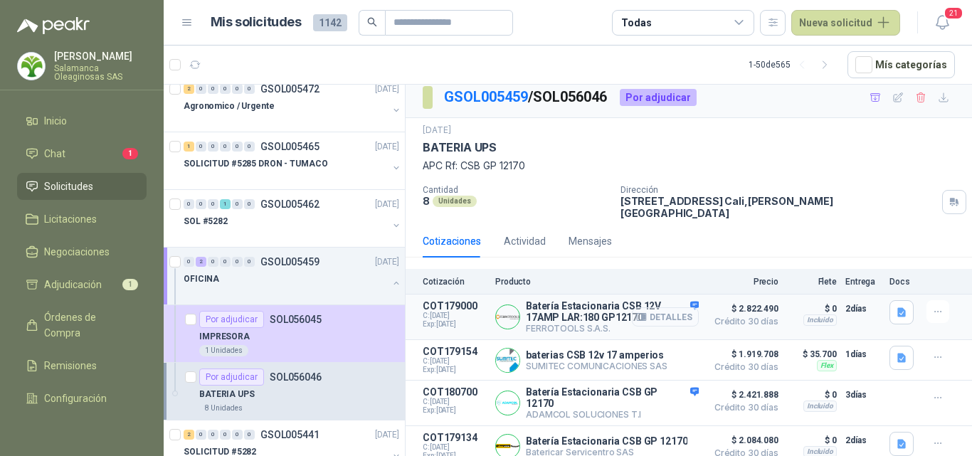
click at [676, 309] on button "Detalles" at bounding box center [665, 316] width 67 height 19
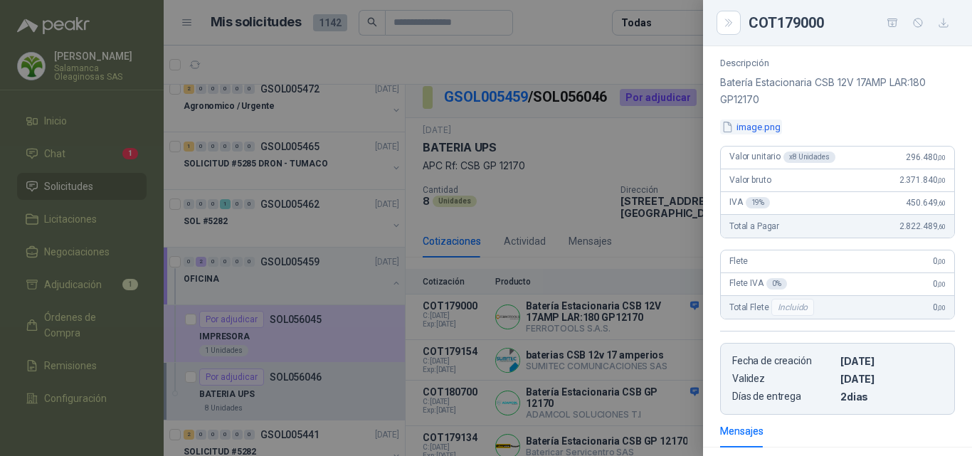
scroll to position [0, 0]
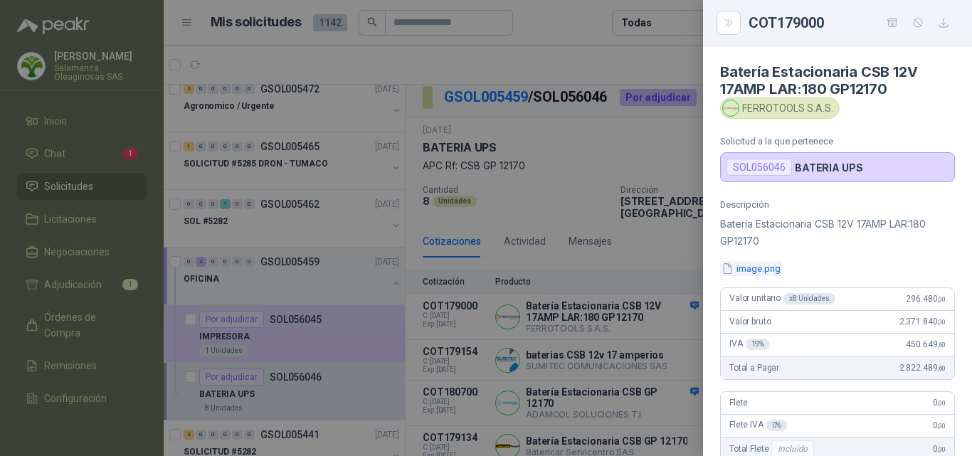
click at [751, 270] on button "image.png" at bounding box center [751, 268] width 62 height 15
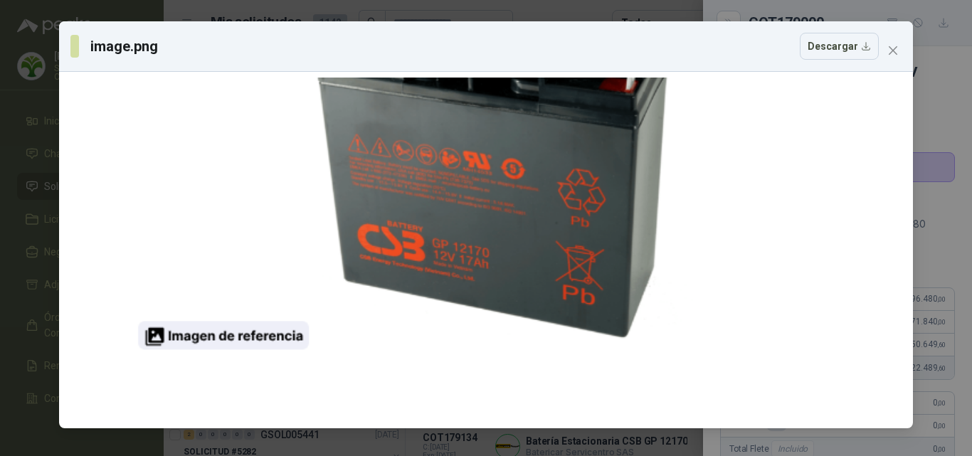
drag, startPoint x: 886, startPoint y: 48, endPoint x: 863, endPoint y: 73, distance: 33.7
click at [886, 49] on span "Close" at bounding box center [893, 50] width 23 height 11
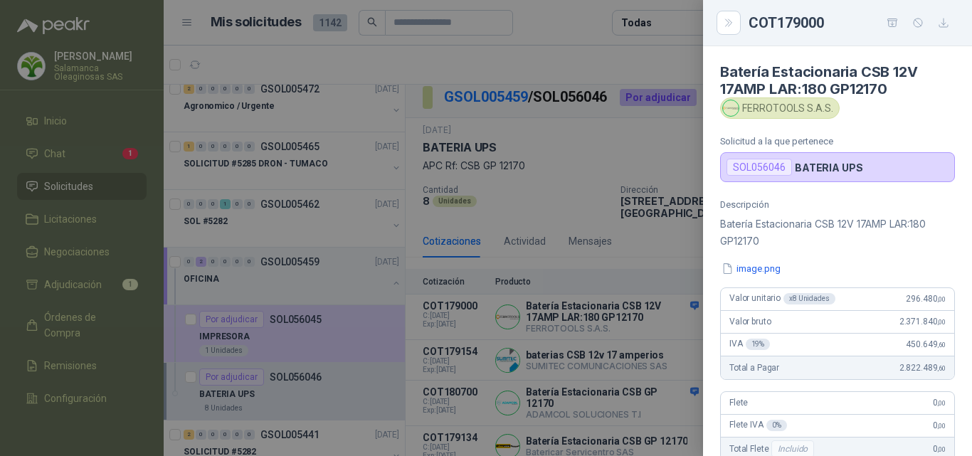
click at [619, 327] on div at bounding box center [486, 228] width 972 height 456
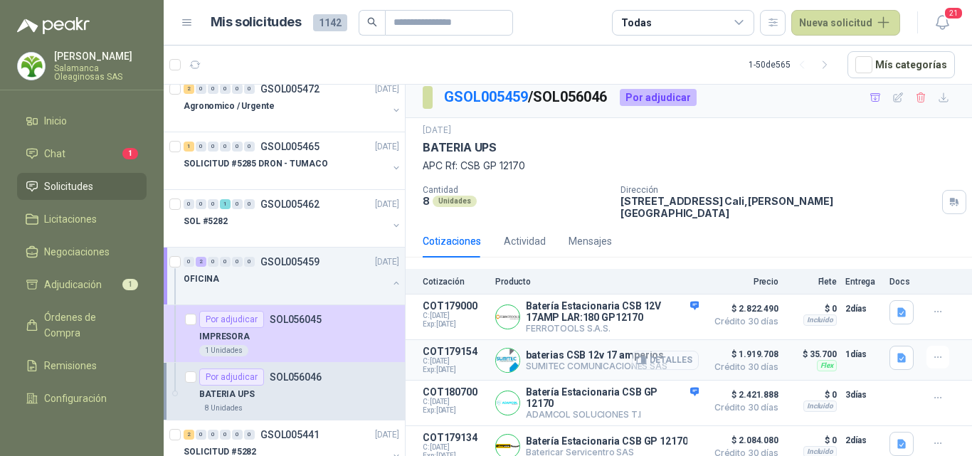
click at [680, 351] on button "Detalles" at bounding box center [665, 360] width 67 height 19
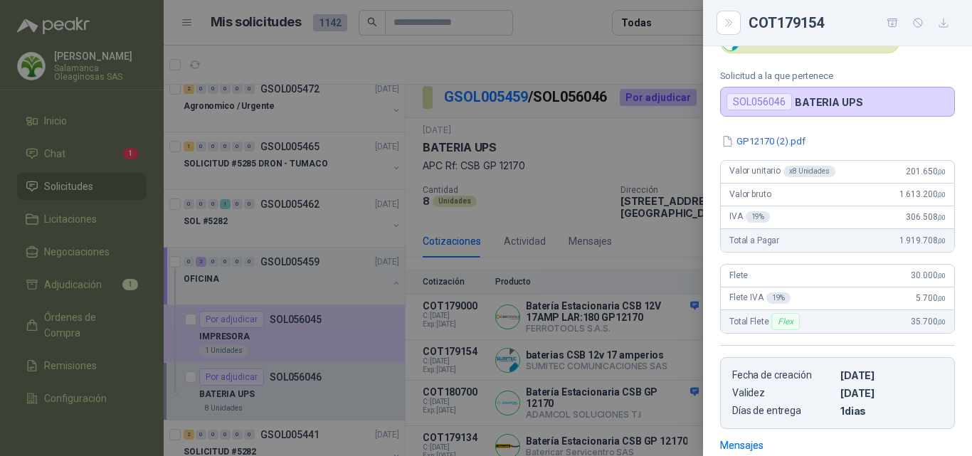
scroll to position [0, 0]
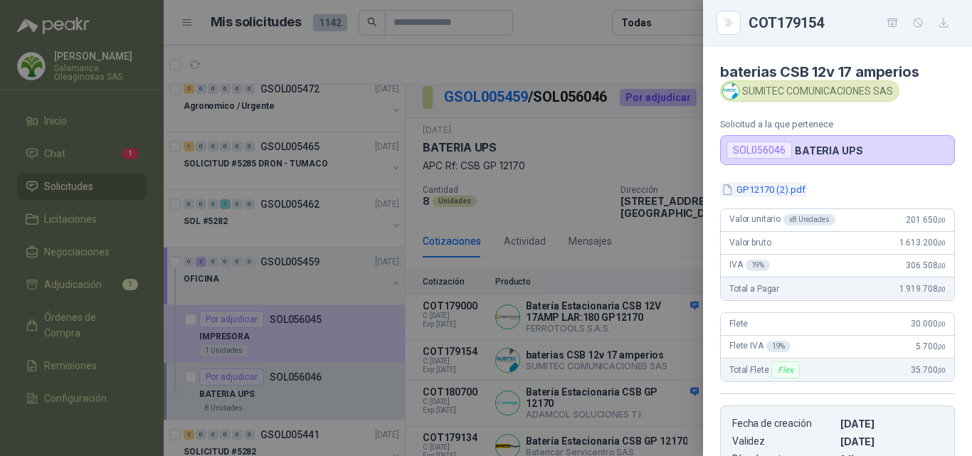
click at [762, 193] on button "GP12170 (2).pdf" at bounding box center [763, 189] width 87 height 15
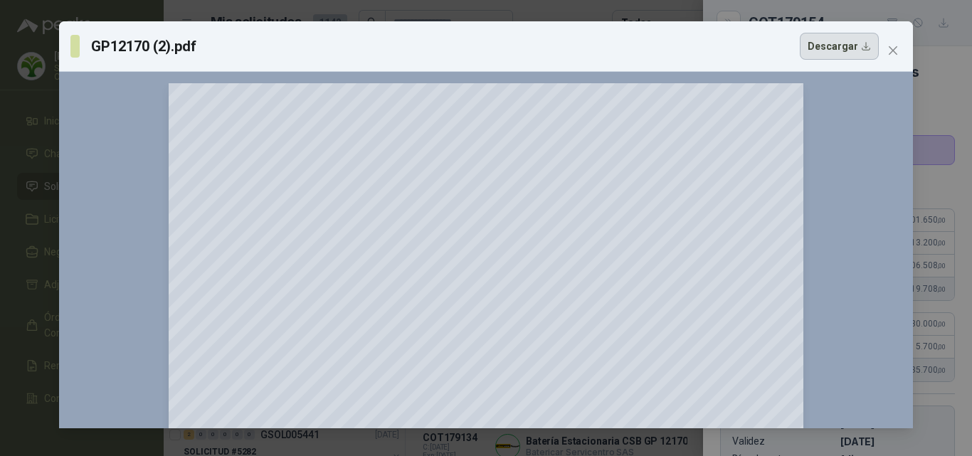
click at [809, 53] on button "Descargar" at bounding box center [839, 46] width 79 height 27
click at [915, 150] on div "GP12170 (2).pdf Descargar 150 %" at bounding box center [486, 228] width 972 height 456
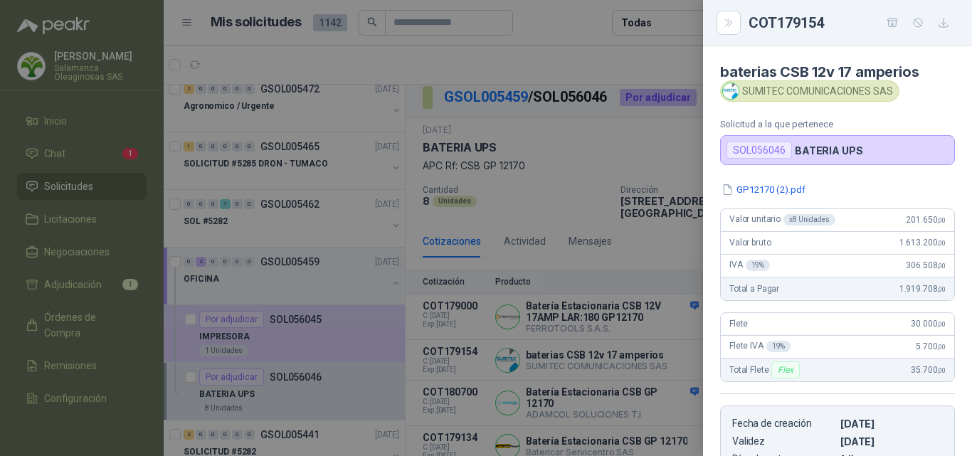
click at [653, 333] on div at bounding box center [486, 228] width 972 height 456
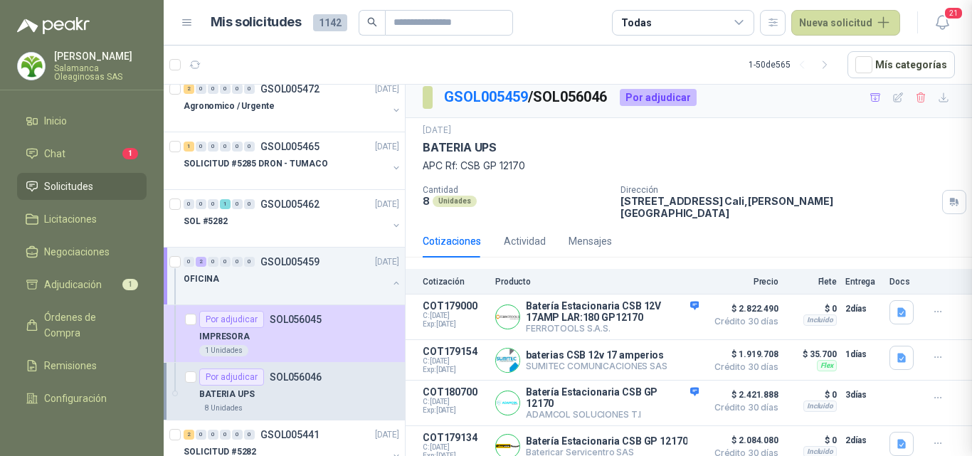
scroll to position [258, 0]
click at [669, 394] on button "Detalles" at bounding box center [665, 403] width 67 height 19
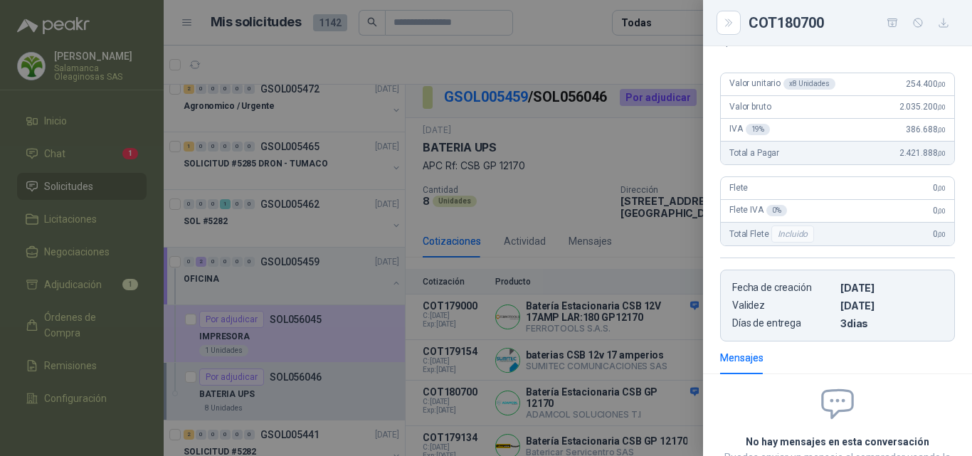
scroll to position [356, 0]
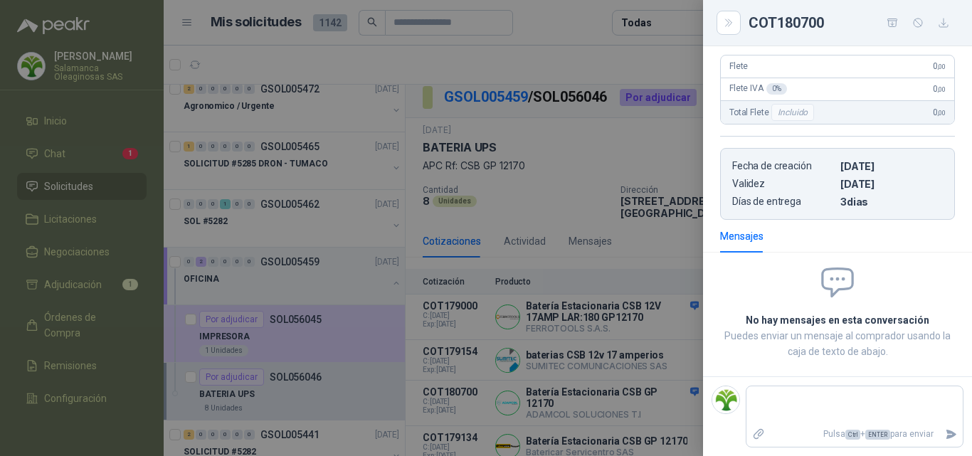
click at [656, 332] on div at bounding box center [486, 228] width 972 height 456
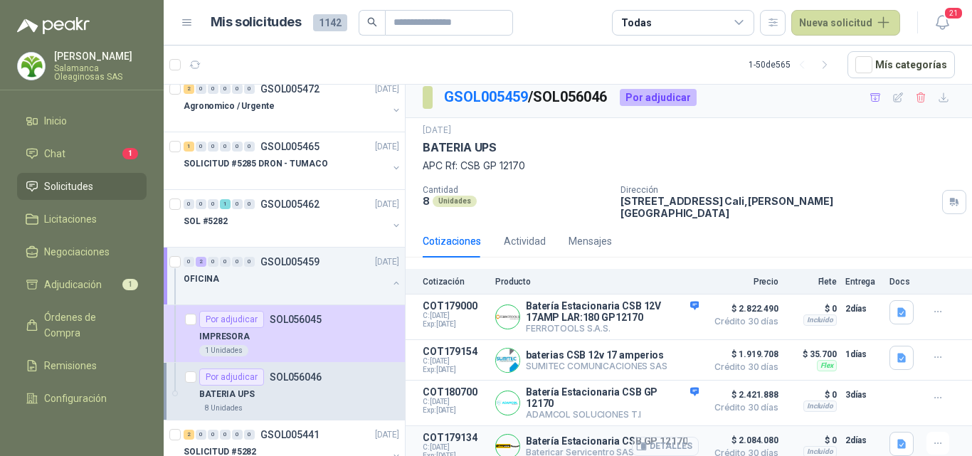
click at [675, 441] on button "Detalles" at bounding box center [665, 446] width 67 height 19
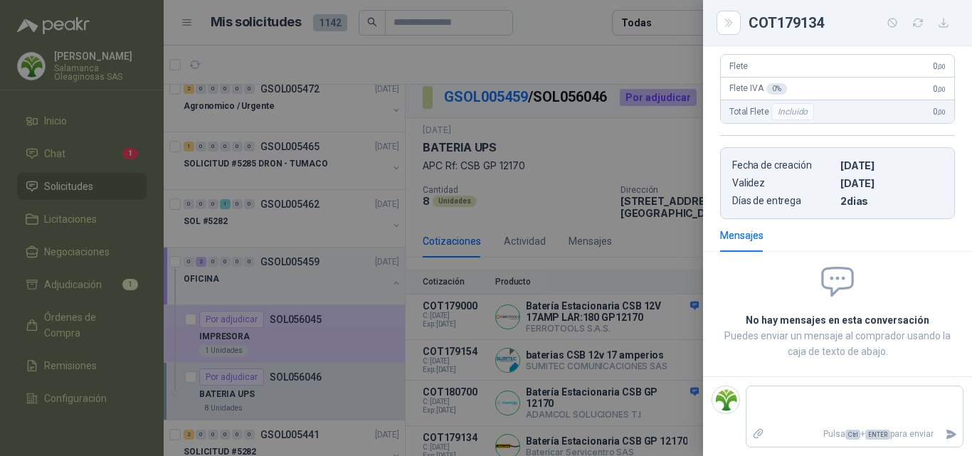
scroll to position [0, 0]
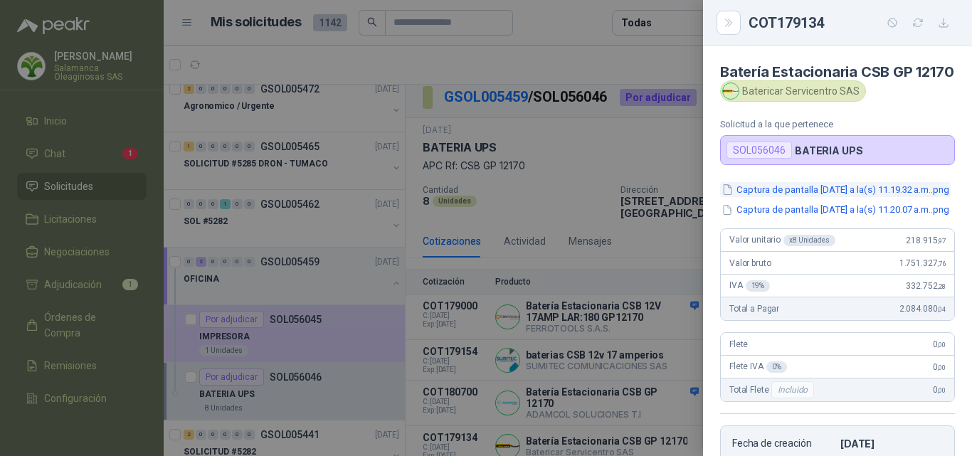
click at [799, 197] on button "Captura de pantalla 2025-09-16 a la(s) 11.19.32 a.m..png" at bounding box center [835, 189] width 231 height 15
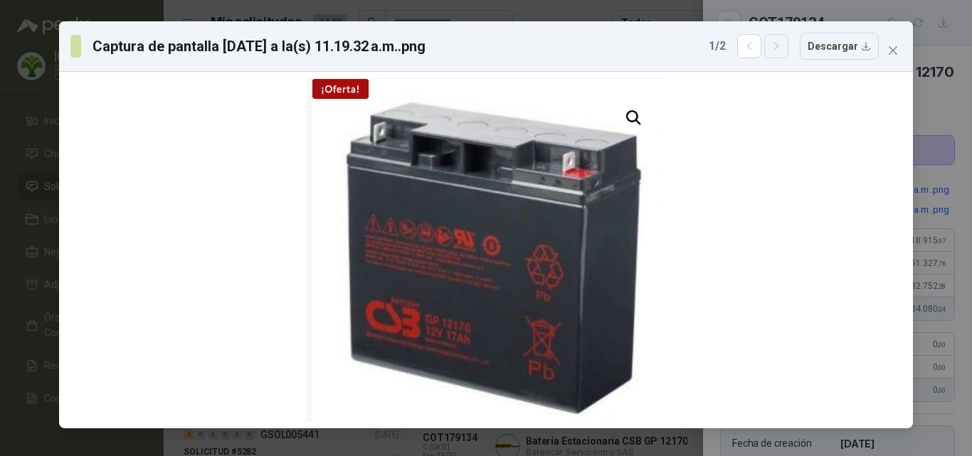
click at [778, 47] on icon "button" at bounding box center [777, 47] width 12 height 12
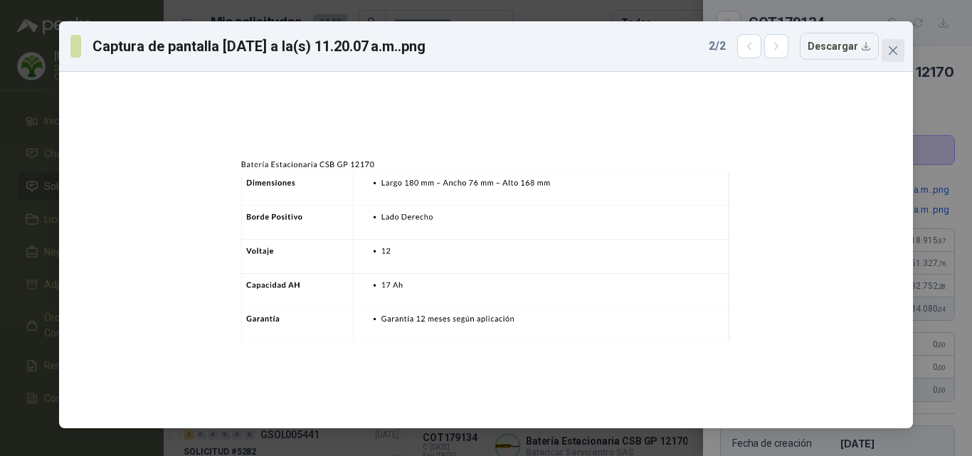
click at [887, 54] on span "Close" at bounding box center [893, 50] width 23 height 11
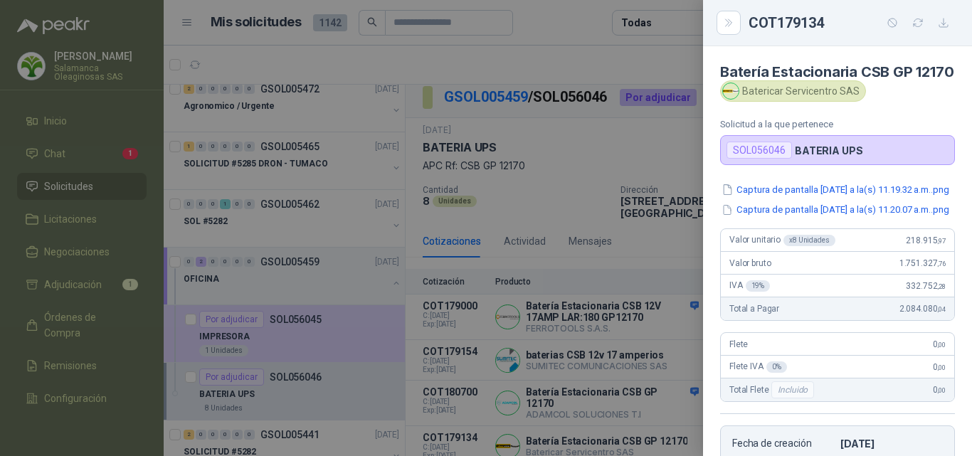
click at [511, 269] on div at bounding box center [486, 228] width 972 height 456
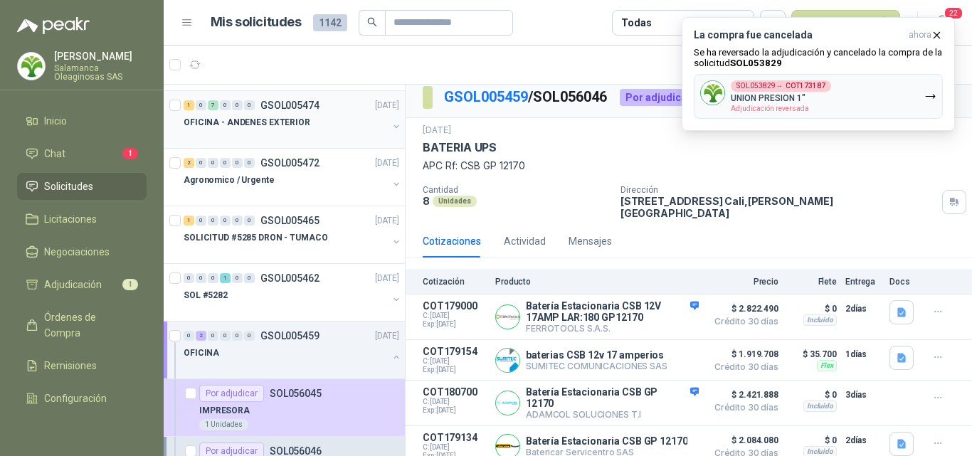
scroll to position [214, 0]
